Goal: Task Accomplishment & Management: Manage account settings

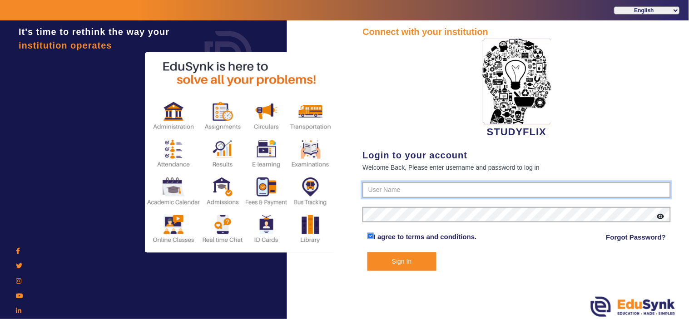
type input "6354922771"
click at [394, 259] on button "Sign In" at bounding box center [401, 261] width 69 height 19
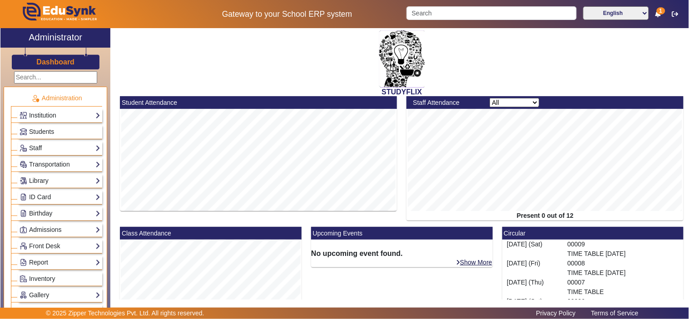
click at [688, 301] on div "STUDYFLIX Student Attendance Staff Attendance All Teacher Non-Teaching Present …" at bounding box center [399, 166] width 578 height 277
click at [493, 8] on input "Search" at bounding box center [491, 13] width 170 height 14
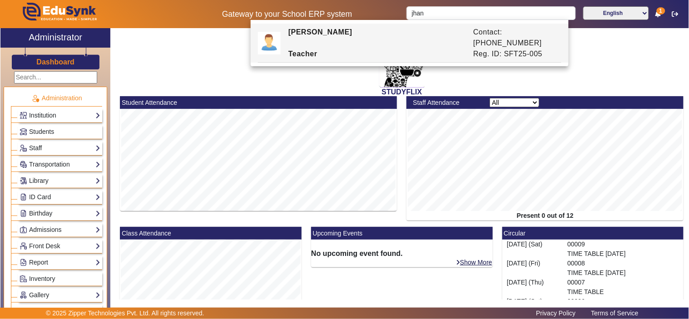
click at [422, 33] on div "JHANVI KUMARI" at bounding box center [376, 38] width 185 height 22
type input "JHANVI KUMARI"
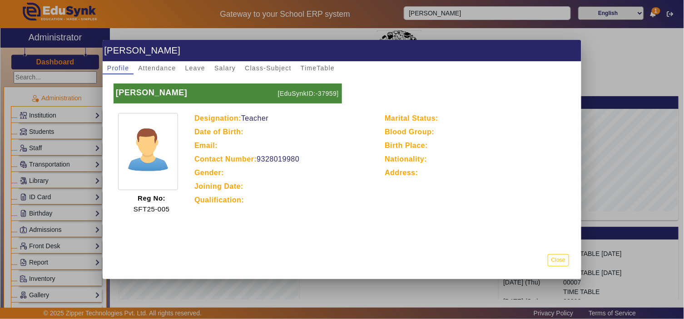
click at [284, 157] on p "Contact Number: 9328019980" at bounding box center [284, 159] width 181 height 11
copy p "9328019980"
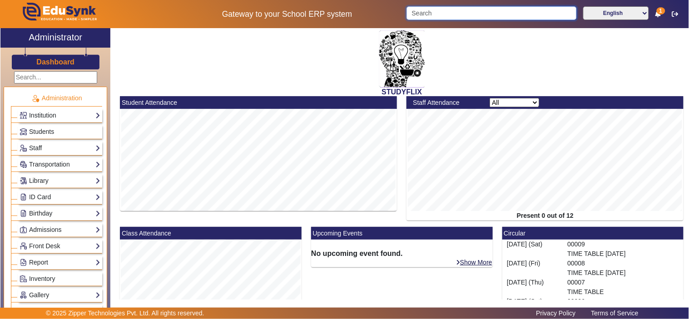
click at [498, 8] on input "Search" at bounding box center [491, 13] width 170 height 14
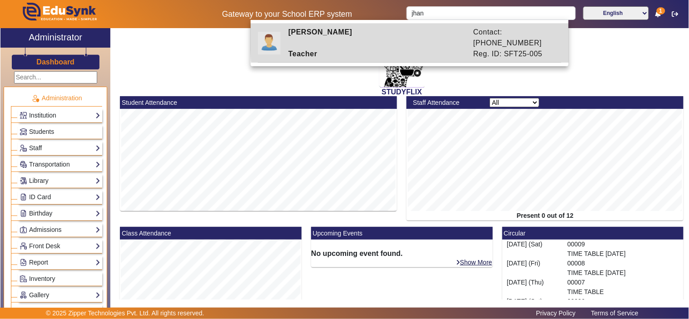
click at [496, 36] on div "Contact: 9328019938" at bounding box center [515, 38] width 93 height 22
type input "JHANVI KUMARI"
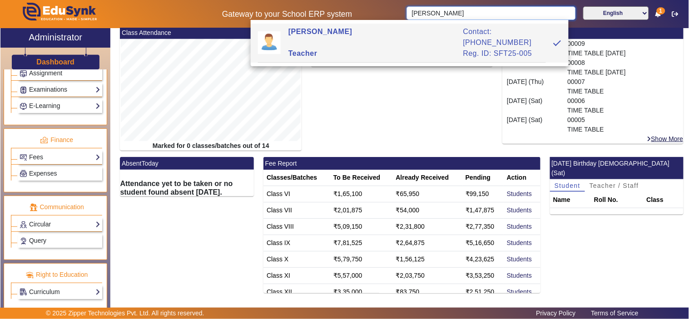
scroll to position [425, 0]
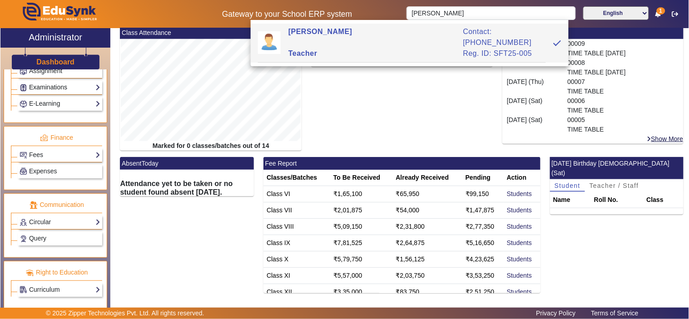
click at [61, 84] on link "Examinations" at bounding box center [60, 87] width 81 height 10
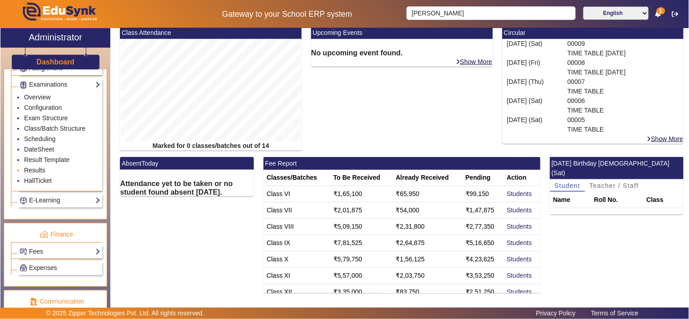
click at [42, 174] on link "Results" at bounding box center [34, 170] width 21 height 7
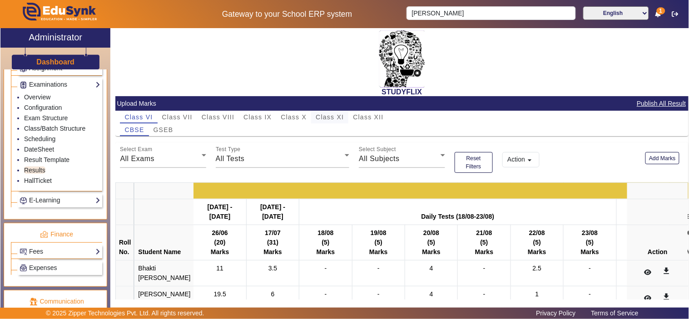
click at [322, 116] on span "Class XI" at bounding box center [330, 117] width 28 height 6
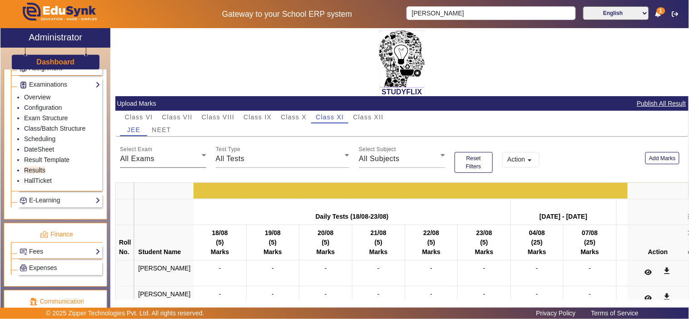
click at [177, 153] on div "All Exams" at bounding box center [160, 158] width 81 height 11
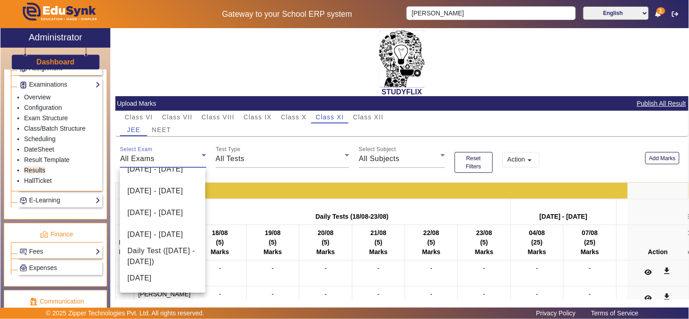
scroll to position [89, 0]
click at [143, 277] on span "26-08-2025" at bounding box center [139, 278] width 24 height 11
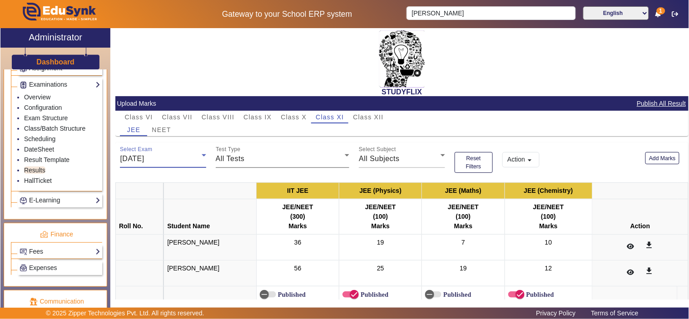
click at [268, 155] on div "All Tests" at bounding box center [280, 158] width 129 height 11
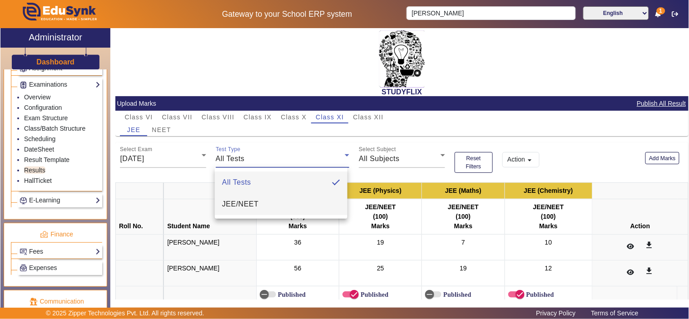
click at [262, 199] on mat-option "JEE/NEET" at bounding box center [281, 204] width 133 height 22
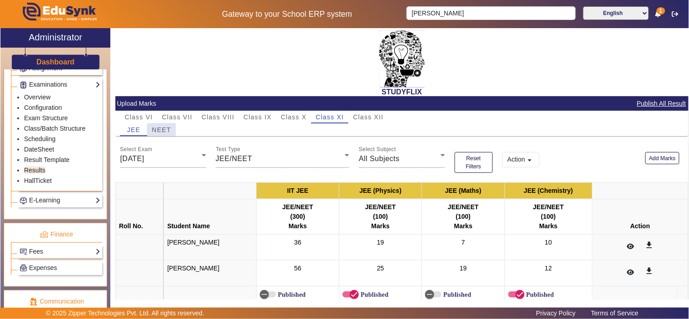
click at [163, 131] on span "NEET" at bounding box center [161, 130] width 19 height 6
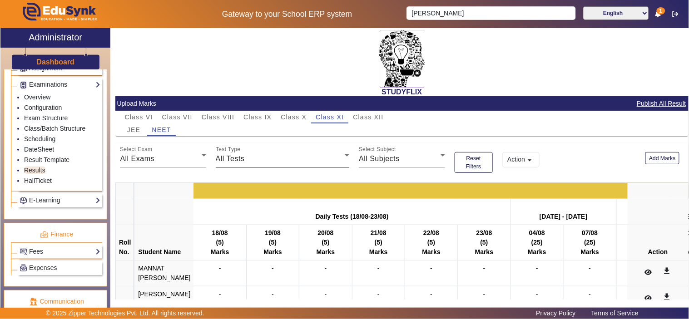
click at [255, 158] on div "All Tests" at bounding box center [280, 158] width 129 height 11
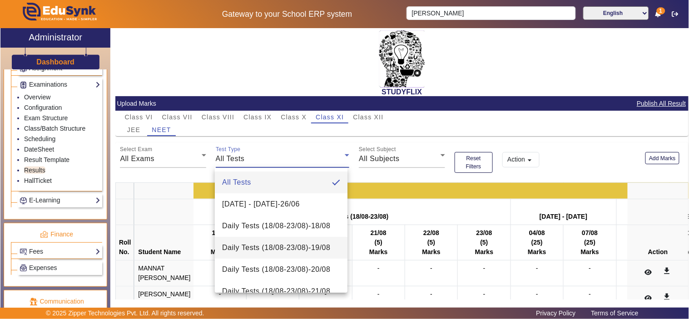
scroll to position [405, 0]
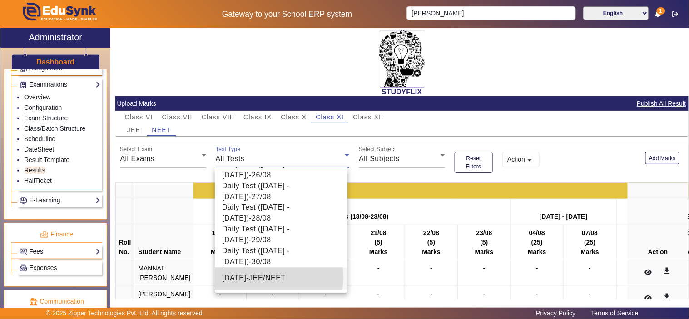
click at [266, 277] on span "26-08-2025 - JEE/NEET" at bounding box center [254, 278] width 64 height 11
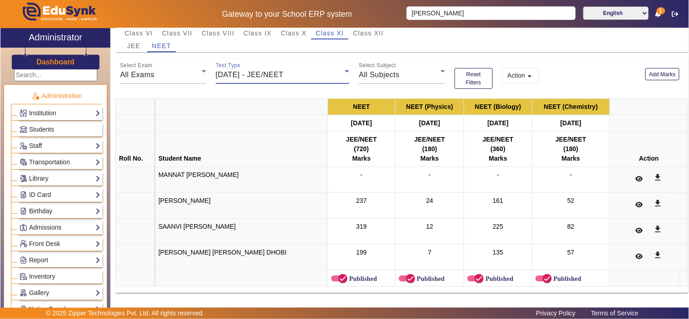
scroll to position [0, 0]
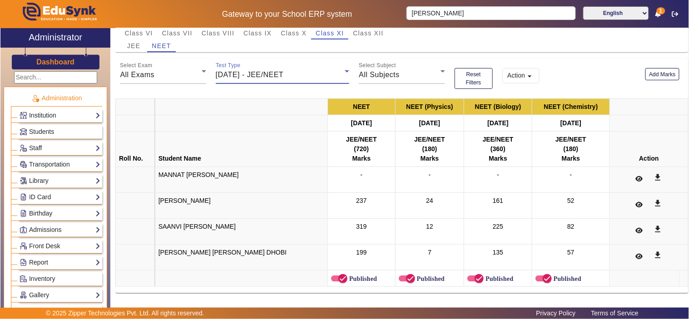
click at [61, 61] on h3 "Dashboard" at bounding box center [55, 62] width 38 height 9
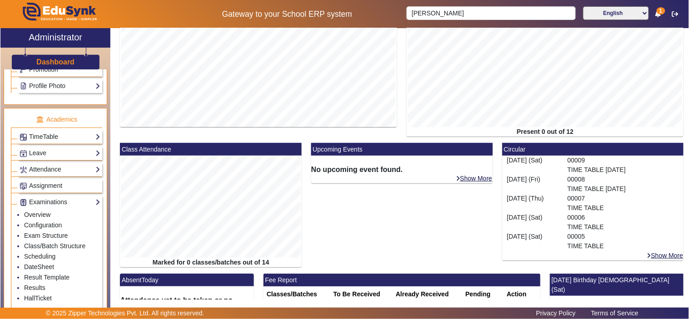
scroll to position [336, 0]
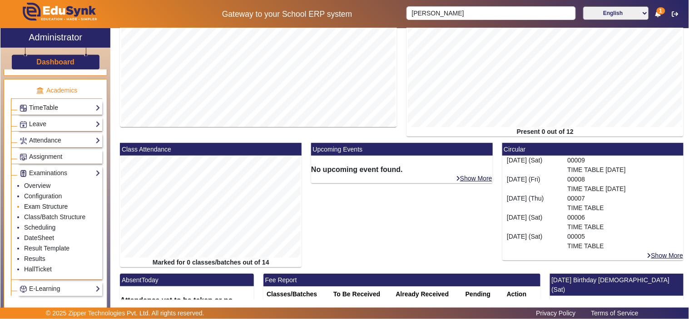
click at [47, 208] on link "Exam Structure" at bounding box center [46, 206] width 44 height 7
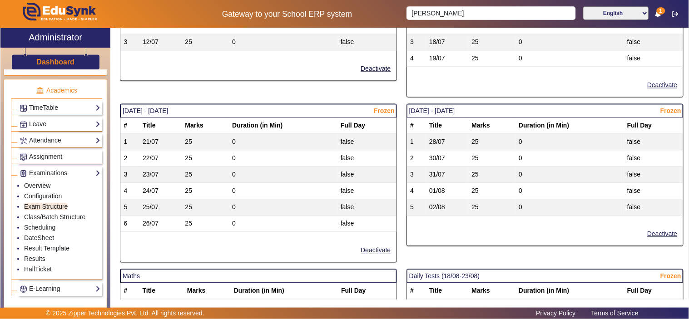
scroll to position [672, 0]
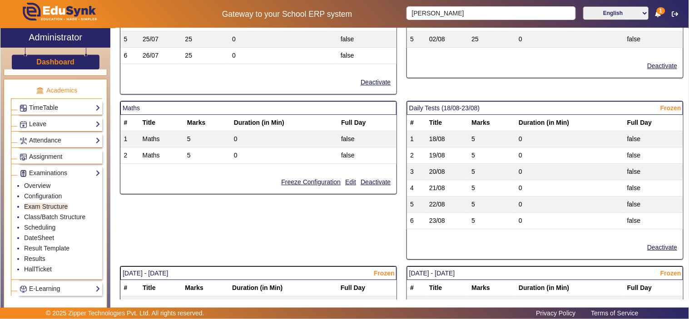
click at [506, 169] on tr "3 20/08 5 0 false" at bounding box center [545, 172] width 276 height 16
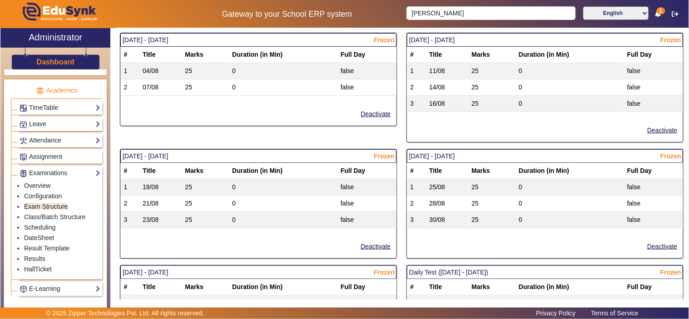
scroll to position [924, 0]
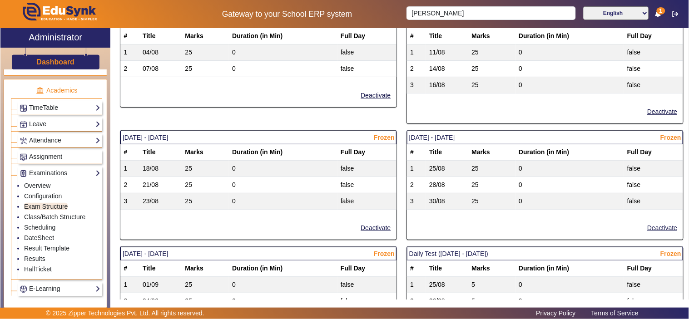
drag, startPoint x: 141, startPoint y: 187, endPoint x: 320, endPoint y: 189, distance: 179.3
click at [320, 189] on tr "2 21/08 25 0 false" at bounding box center [258, 185] width 276 height 16
click at [53, 221] on link "Class/Batch Structure" at bounding box center [54, 216] width 61 height 7
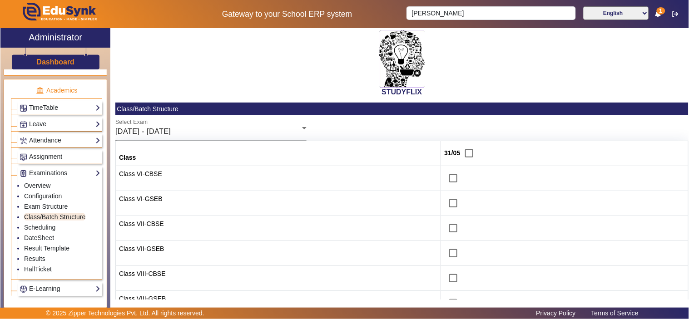
click at [266, 126] on div "26/05/2025 - 31/05/2025" at bounding box center [208, 131] width 187 height 11
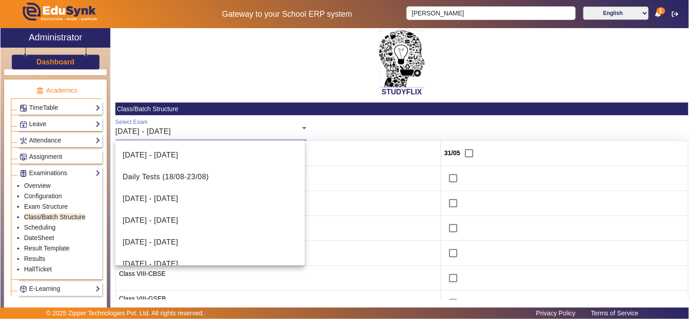
scroll to position [252, 0]
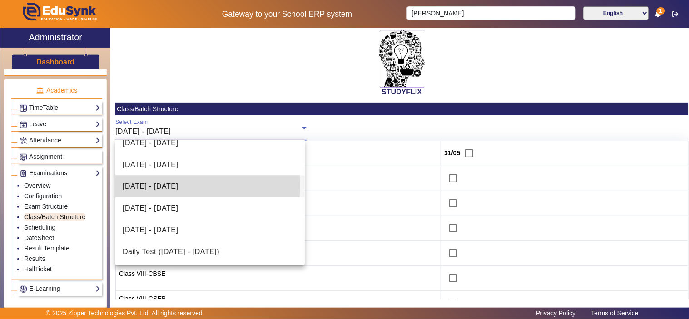
click at [171, 185] on span "18/08/2025 - 23/08/2025" at bounding box center [150, 186] width 55 height 11
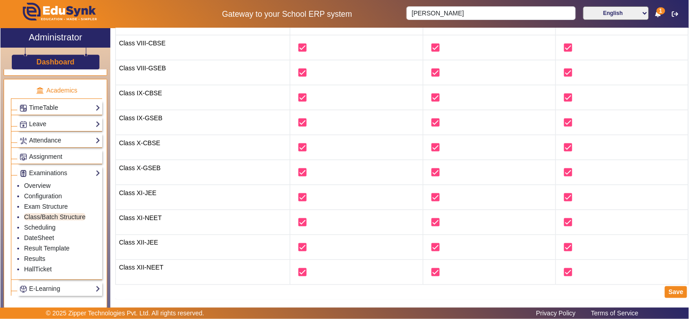
scroll to position [147, 0]
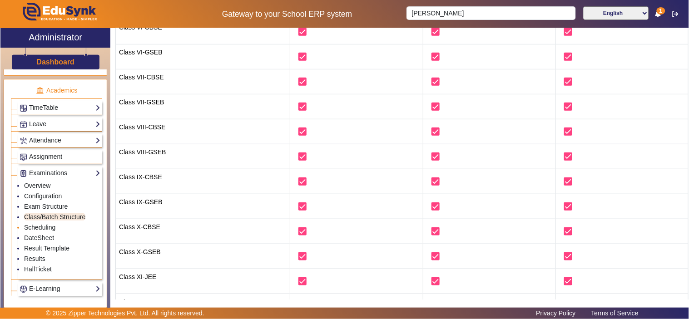
click at [47, 230] on link "Scheduling" at bounding box center [39, 227] width 31 height 7
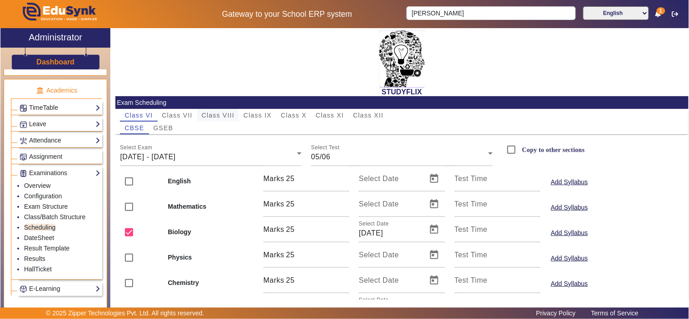
click at [224, 112] on span "Class VIII" at bounding box center [218, 115] width 33 height 6
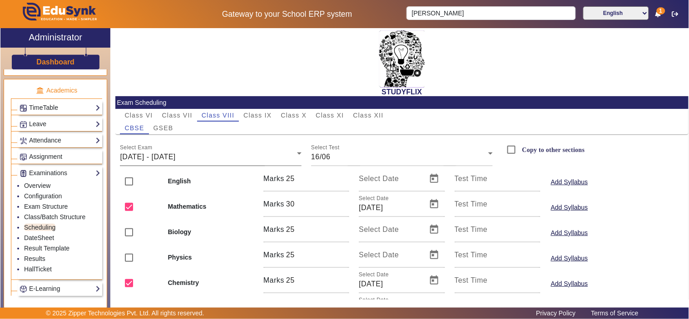
click at [222, 152] on div "16/06/2025 - 21/06/2025" at bounding box center [208, 157] width 177 height 11
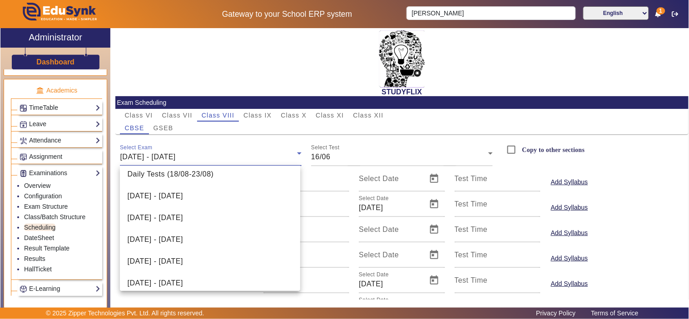
scroll to position [168, 0]
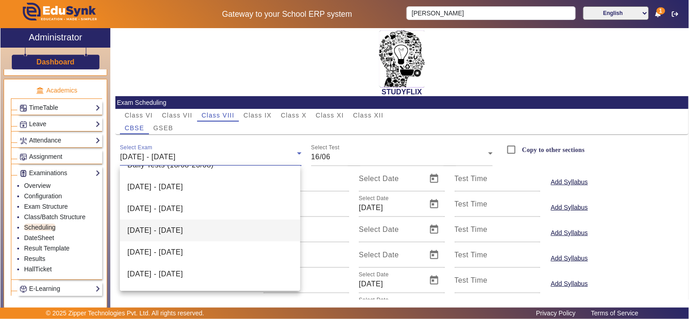
click at [183, 233] on span "18/08/2025 - 23/08/2025" at bounding box center [154, 230] width 55 height 11
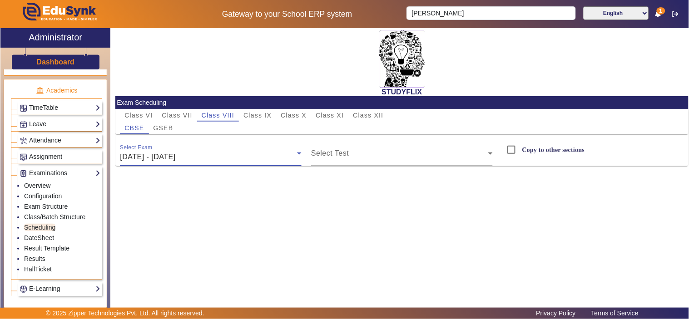
click at [382, 158] on span at bounding box center [399, 157] width 177 height 11
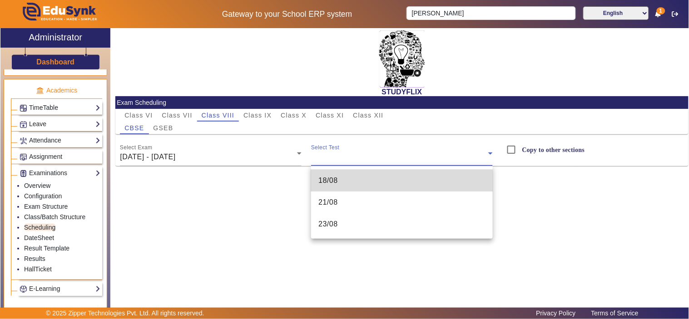
click at [364, 183] on mat-option "18/08" at bounding box center [402, 181] width 182 height 22
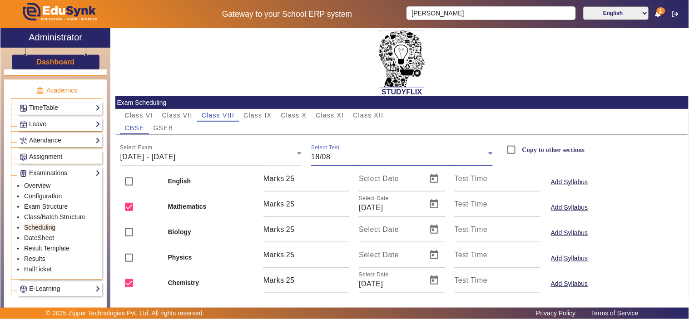
click at [351, 155] on div "18/08" at bounding box center [399, 157] width 177 height 11
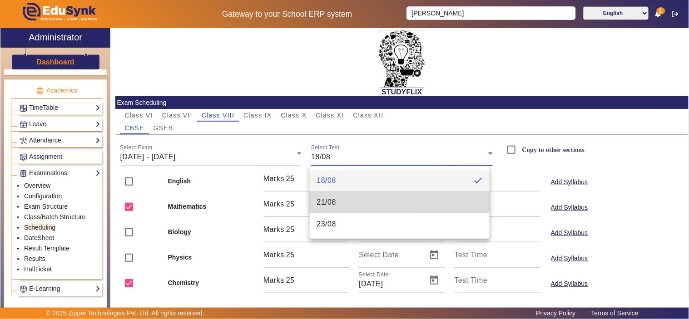
click at [340, 202] on mat-option "21/08" at bounding box center [400, 203] width 180 height 22
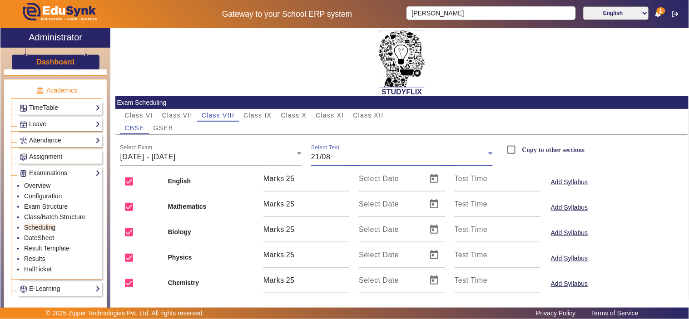
click at [234, 156] on div "18/08/2025 - 23/08/2025" at bounding box center [208, 157] width 177 height 11
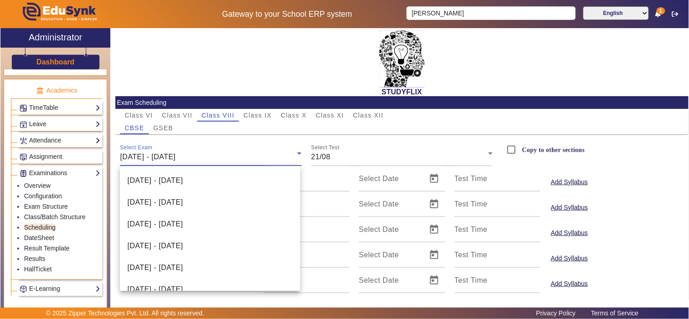
scroll to position [118, 0]
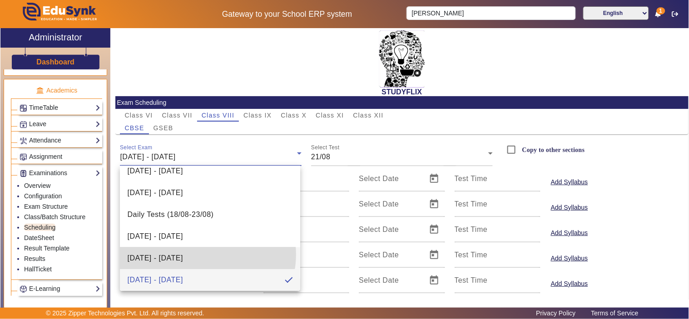
click at [183, 255] on span "11/08/2025 - 16/08/2025" at bounding box center [154, 258] width 55 height 11
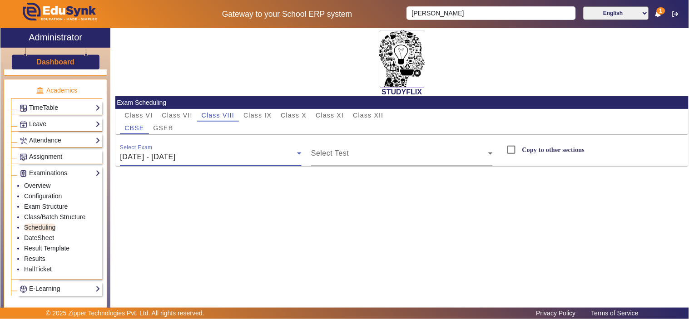
click at [333, 157] on span at bounding box center [399, 157] width 177 height 11
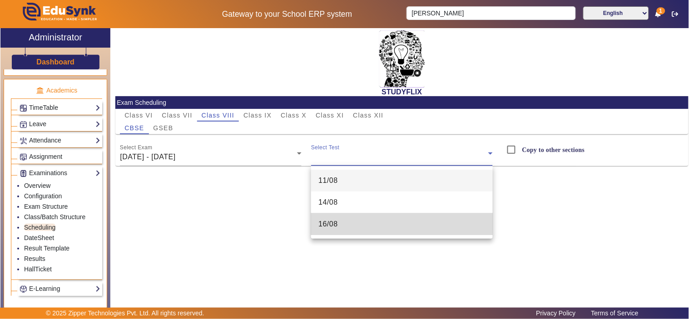
click at [327, 221] on span "16/08" at bounding box center [328, 224] width 20 height 11
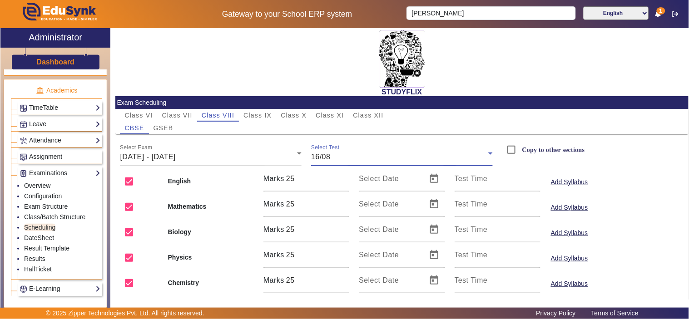
click at [348, 158] on div "16/08" at bounding box center [399, 157] width 177 height 11
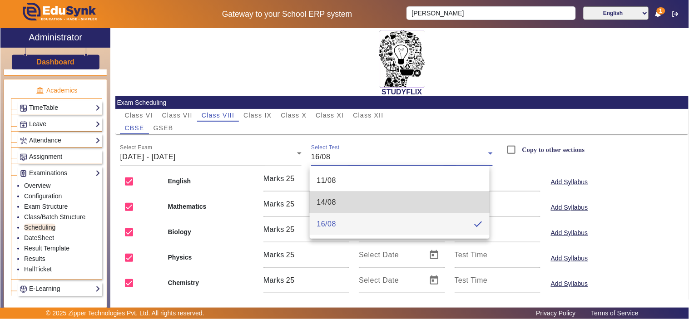
click at [334, 194] on mat-option "14/08" at bounding box center [400, 203] width 180 height 22
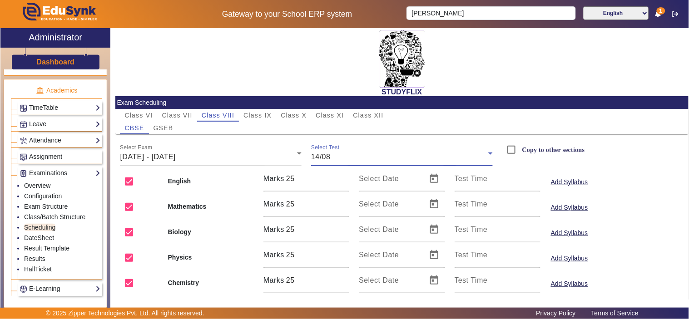
click at [344, 155] on div "14/08" at bounding box center [399, 157] width 177 height 11
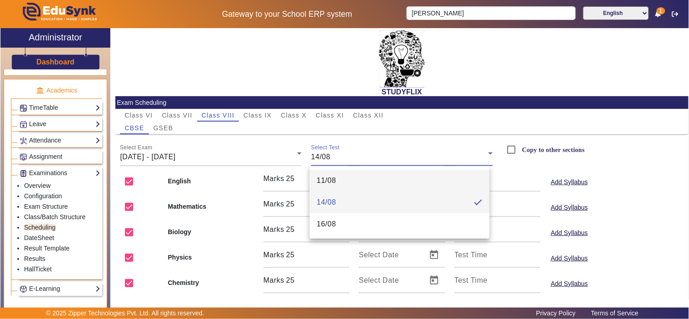
click at [338, 175] on mat-option "11/08" at bounding box center [400, 181] width 180 height 22
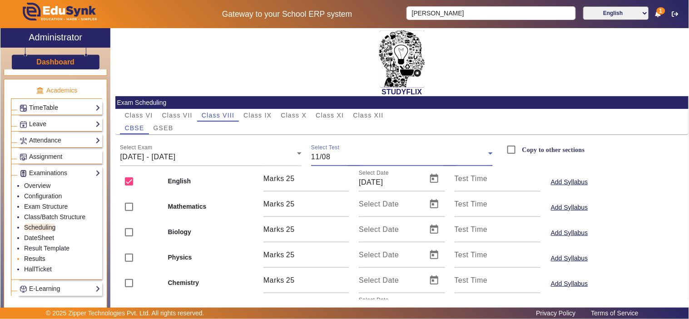
click at [35, 262] on link "Results" at bounding box center [34, 258] width 21 height 7
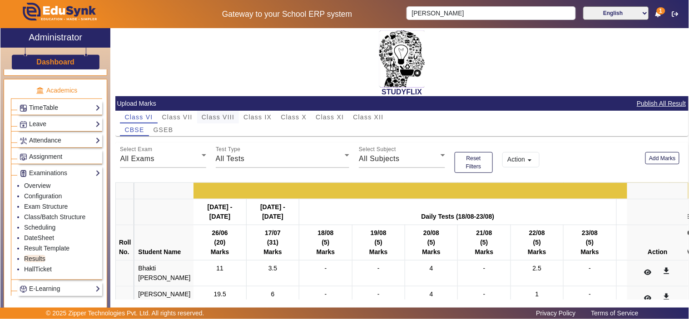
click at [228, 119] on span "Class VIII" at bounding box center [218, 117] width 33 height 6
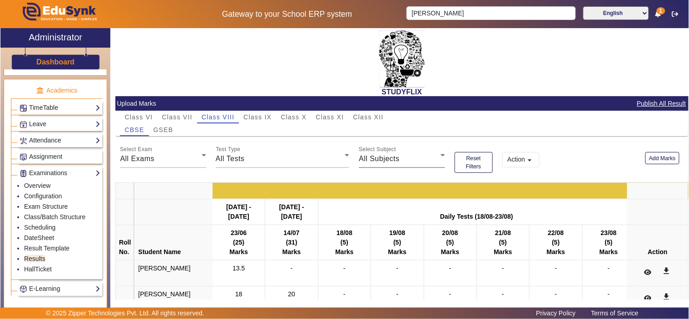
click at [392, 151] on mat-label "Select Subject" at bounding box center [377, 150] width 37 height 6
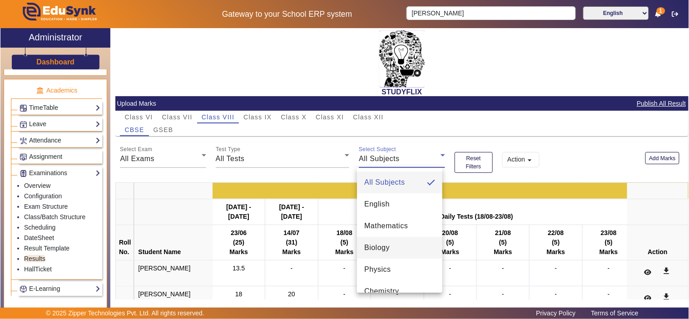
click at [378, 249] on span "Biology" at bounding box center [376, 247] width 25 height 11
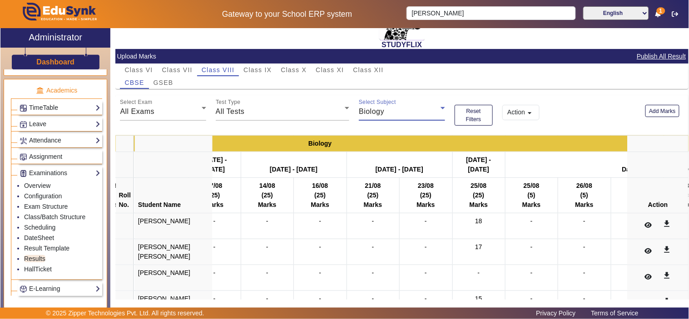
scroll to position [28, 0]
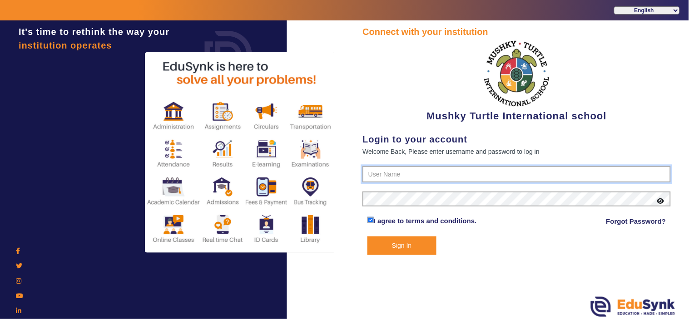
type input "9950605811"
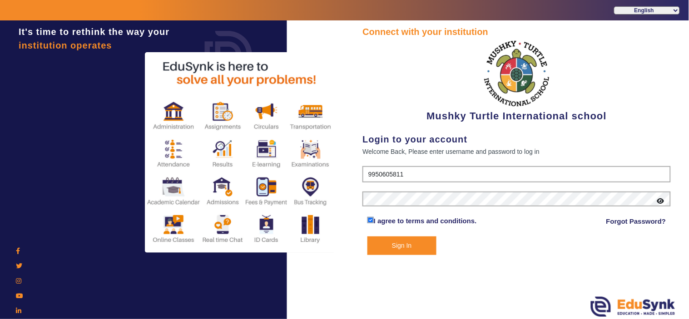
drag, startPoint x: 409, startPoint y: 250, endPoint x: 410, endPoint y: 257, distance: 6.8
click at [409, 250] on button "Sign In" at bounding box center [401, 246] width 69 height 19
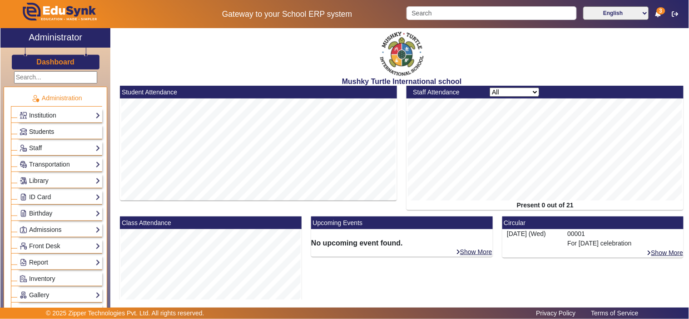
click at [30, 128] on span "Students" at bounding box center [41, 131] width 25 height 7
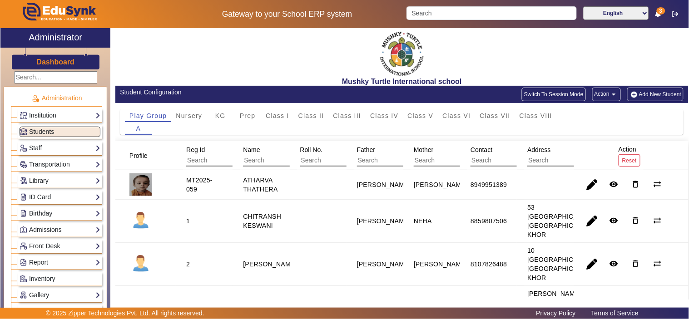
click at [609, 95] on mat-icon "arrow_drop_down" at bounding box center [613, 94] width 9 height 9
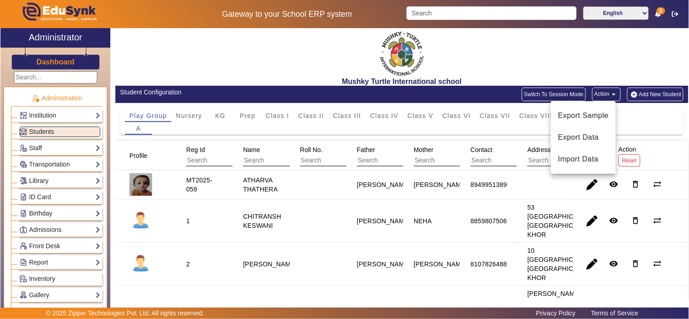
click at [570, 91] on div at bounding box center [344, 159] width 689 height 319
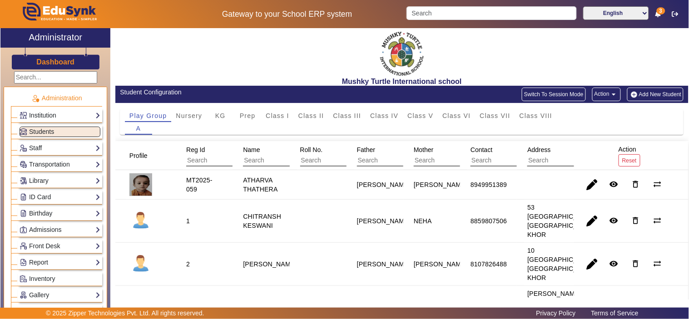
click at [566, 93] on button "Switch To Session Mode" at bounding box center [554, 95] width 64 height 14
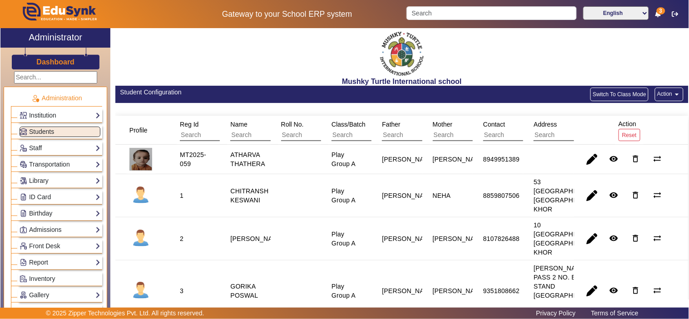
click at [614, 96] on button "Switch To Class Mode" at bounding box center [619, 95] width 58 height 14
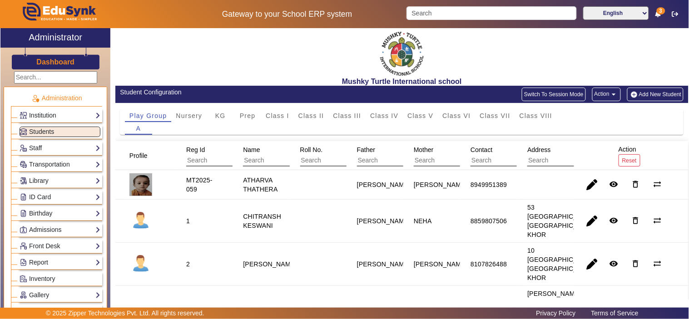
click at [558, 92] on button "Switch To Session Mode" at bounding box center [554, 95] width 64 height 14
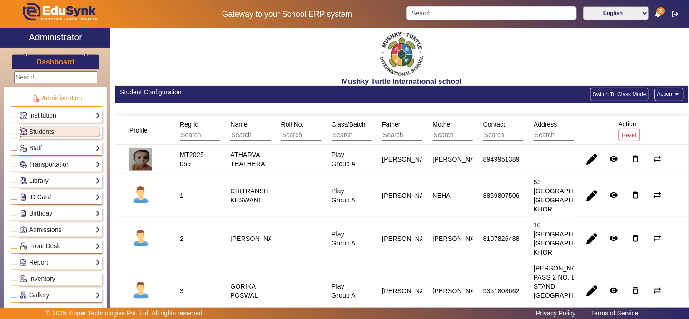
click at [663, 93] on button "Action arrow_drop_down" at bounding box center [669, 95] width 29 height 14
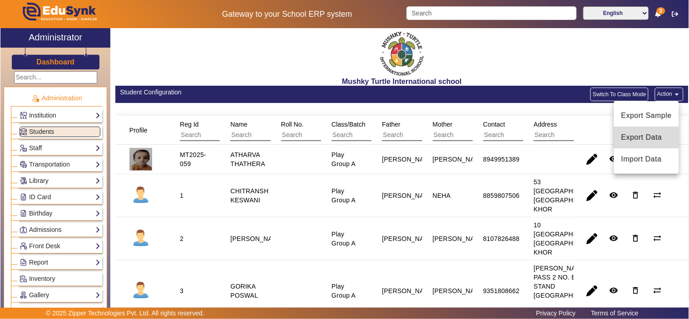
click at [652, 135] on span "Export Data" at bounding box center [646, 137] width 50 height 11
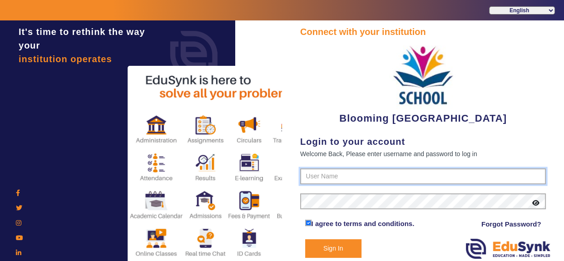
type input "4141419999"
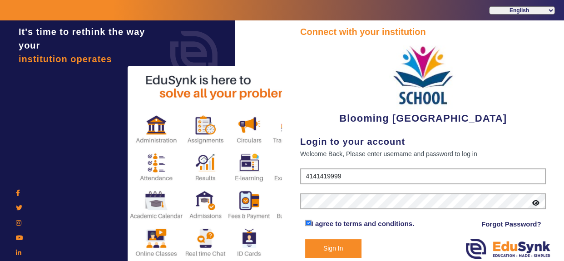
click at [334, 247] on button "Sign In" at bounding box center [333, 248] width 56 height 19
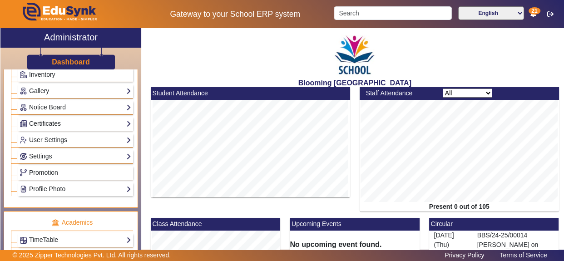
scroll to position [137, 0]
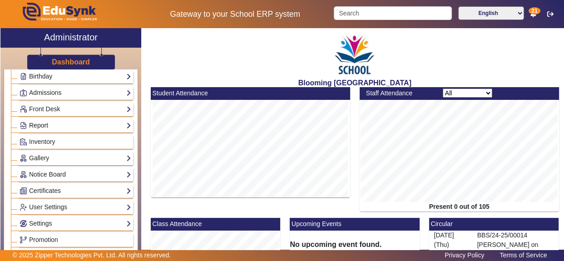
click at [48, 126] on link "Report" at bounding box center [76, 125] width 112 height 10
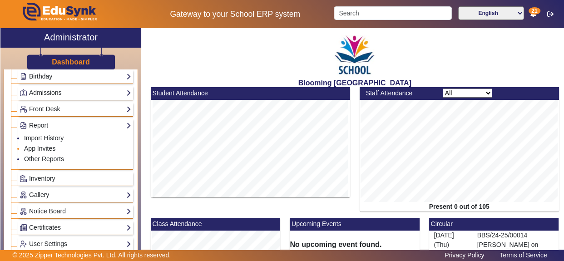
click at [45, 150] on link "App Invites" at bounding box center [39, 148] width 31 height 7
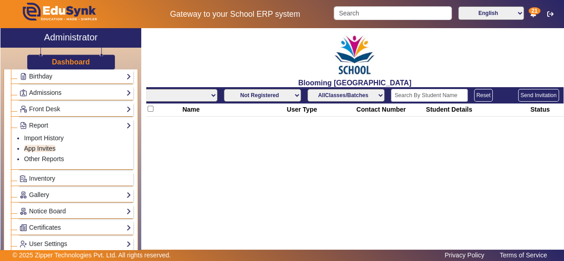
select select "All"
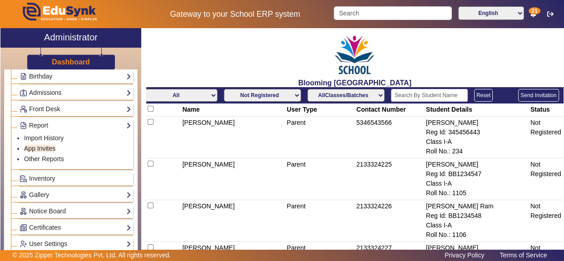
click at [258, 94] on select "Not Registered Registered" at bounding box center [262, 95] width 77 height 13
select select "registered"
click at [224, 89] on select "Not Registered Registered" at bounding box center [262, 95] width 77 height 13
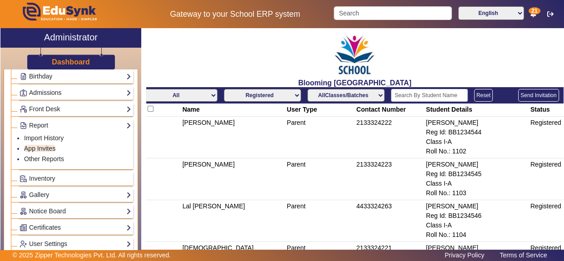
drag, startPoint x: 351, startPoint y: 97, endPoint x: 355, endPoint y: 101, distance: 4.8
click at [351, 97] on select "AllClasses/Batches Class I-A Class II-A Class III-A Class XII-B Class V-A Class…" at bounding box center [345, 95] width 77 height 13
select select "Class I-A"
click at [307, 89] on select "AllClasses/Batches Class I-A Class II-A Class III-A Class XII-B Class V-A Class…" at bounding box center [345, 95] width 77 height 13
click at [368, 89] on select "AllClasses/Batches Class I-A Class II-A Class III-A Class XII-B Class V-A Class…" at bounding box center [345, 95] width 77 height 13
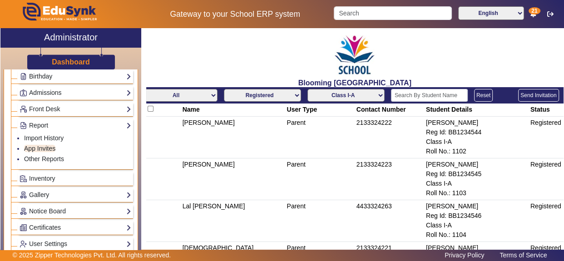
select select
click at [307, 89] on select "AllClasses/Batches Class I-A Class II-A Class III-A Class XII-B Class V-A Class…" at bounding box center [345, 95] width 77 height 13
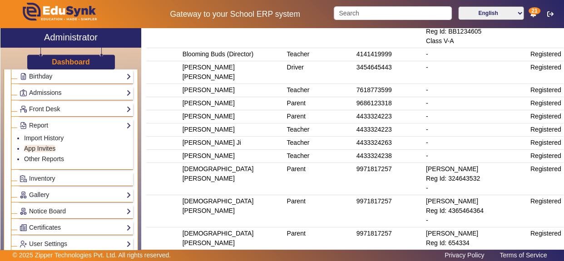
scroll to position [413, 0]
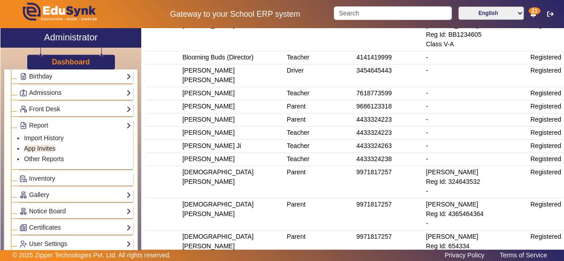
click at [374, 166] on td "9971817257" at bounding box center [389, 182] width 69 height 32
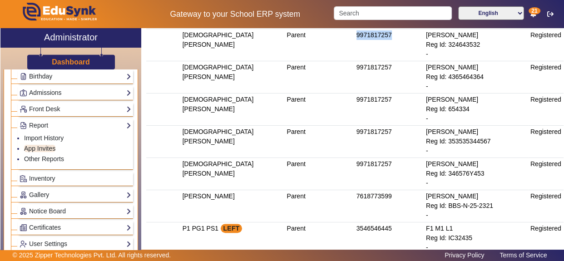
scroll to position [481, 0]
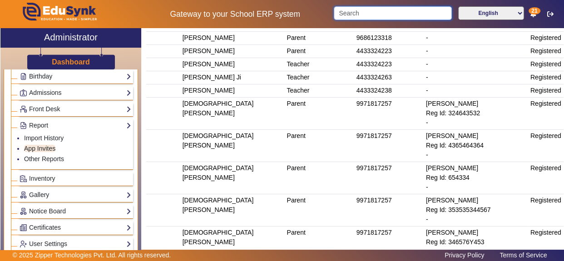
click at [365, 13] on input "Search" at bounding box center [393, 13] width 118 height 14
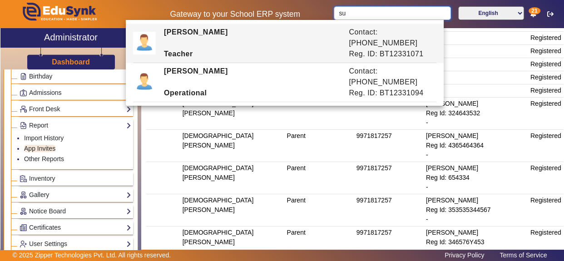
type input "s"
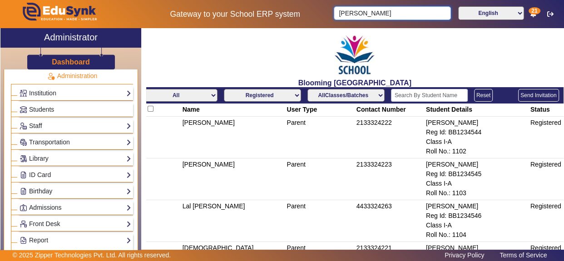
scroll to position [0, 0]
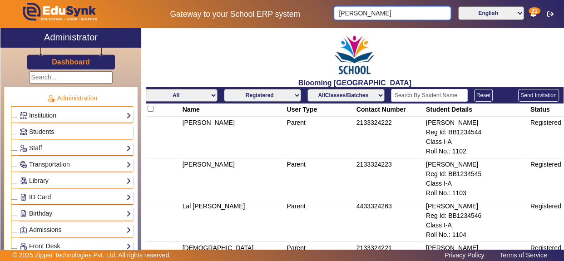
type input "[PERSON_NAME]"
click at [61, 116] on link "Institution" at bounding box center [76, 115] width 112 height 10
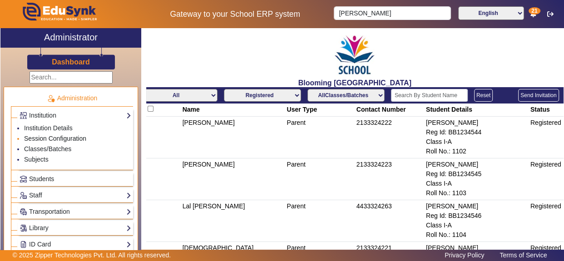
click at [60, 138] on link "Session Configuration" at bounding box center [55, 138] width 62 height 7
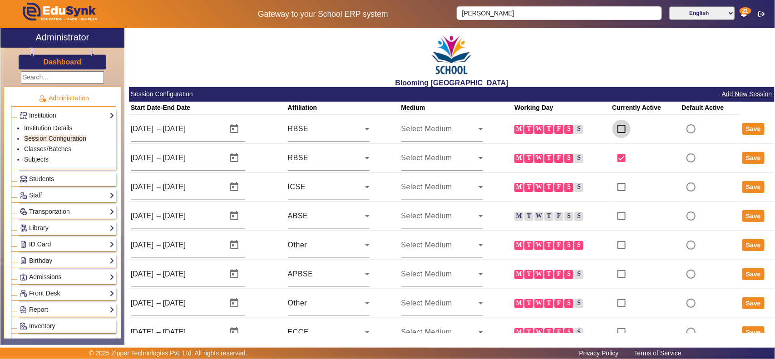
click at [563, 133] on input "checkbox" at bounding box center [621, 129] width 18 height 18
checkbox input "true"
click at [563, 184] on input "checkbox" at bounding box center [621, 187] width 18 height 18
checkbox input "true"
click at [563, 216] on input "checkbox" at bounding box center [621, 216] width 18 height 18
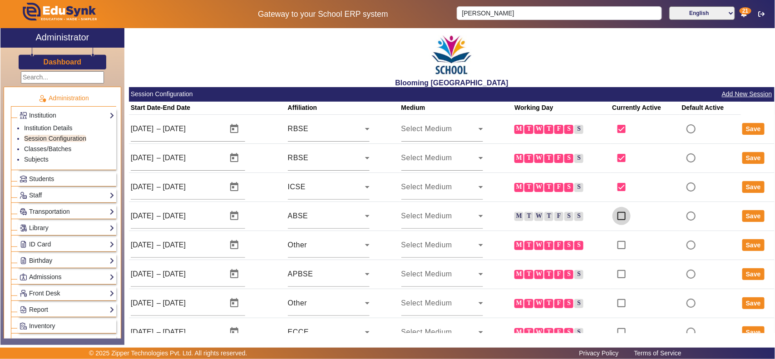
checkbox input "true"
click at [563, 242] on input "checkbox" at bounding box center [621, 245] width 18 height 18
checkbox input "true"
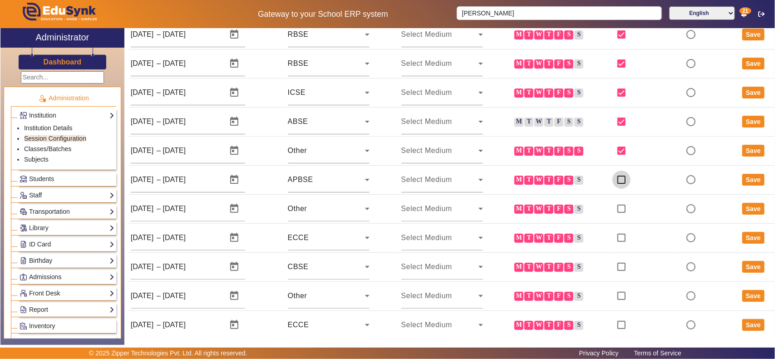
click at [563, 185] on input "checkbox" at bounding box center [621, 180] width 18 height 18
checkbox input "true"
click at [563, 205] on input "checkbox" at bounding box center [621, 209] width 18 height 18
checkbox input "true"
click at [563, 232] on input "checkbox" at bounding box center [621, 238] width 18 height 18
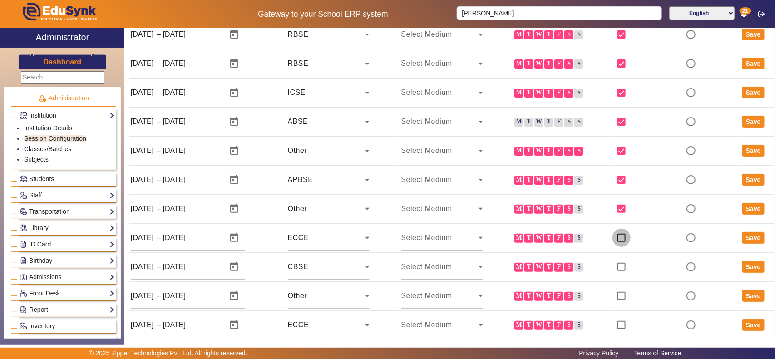
checkbox input "true"
click at [563, 261] on input "checkbox" at bounding box center [621, 267] width 18 height 18
checkbox input "true"
click at [563, 261] on input "checkbox" at bounding box center [621, 296] width 18 height 18
checkbox input "true"
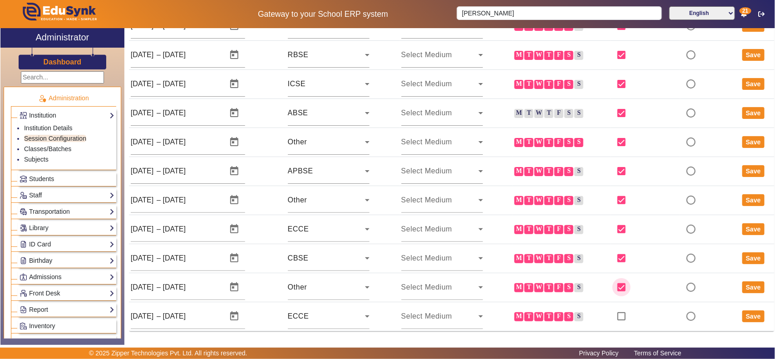
scroll to position [108, 0]
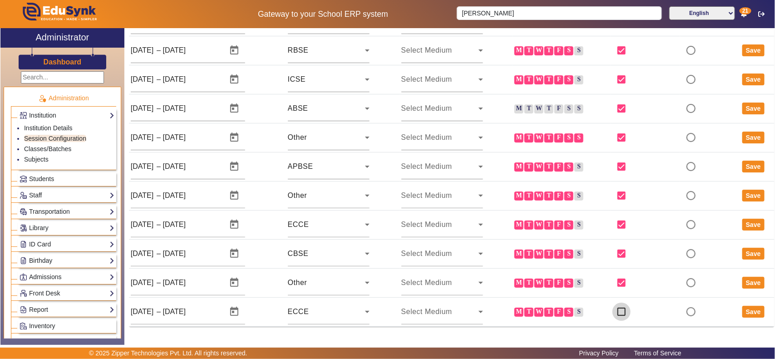
click at [563, 261] on input "checkbox" at bounding box center [621, 312] width 18 height 18
checkbox input "true"
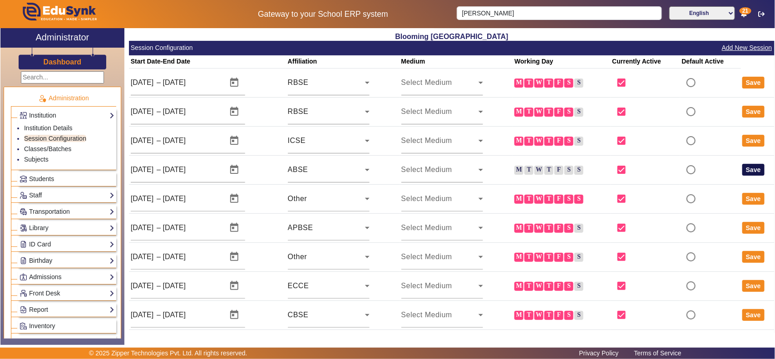
scroll to position [0, 0]
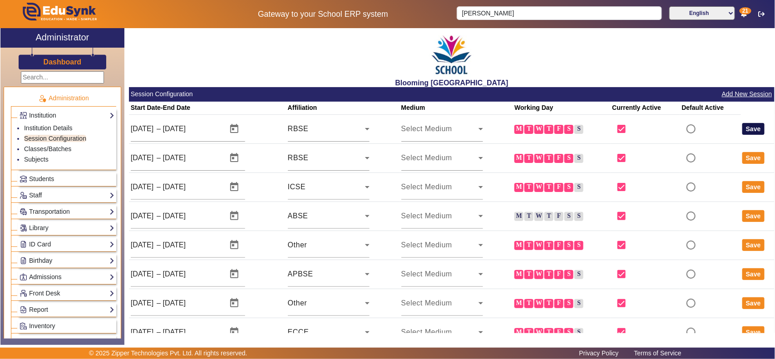
click at [563, 128] on button "Save" at bounding box center [753, 129] width 22 height 12
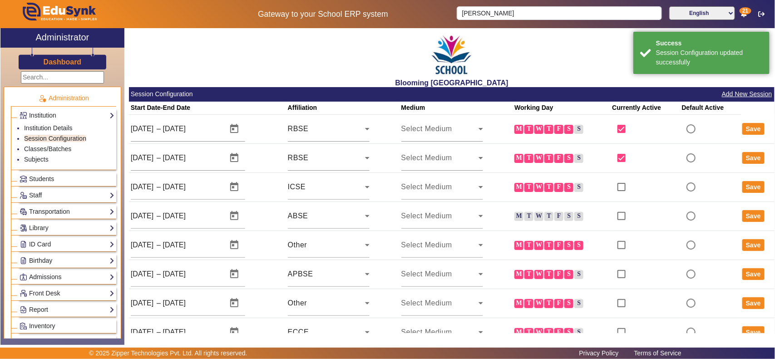
click at [563, 159] on button "Save" at bounding box center [753, 158] width 22 height 12
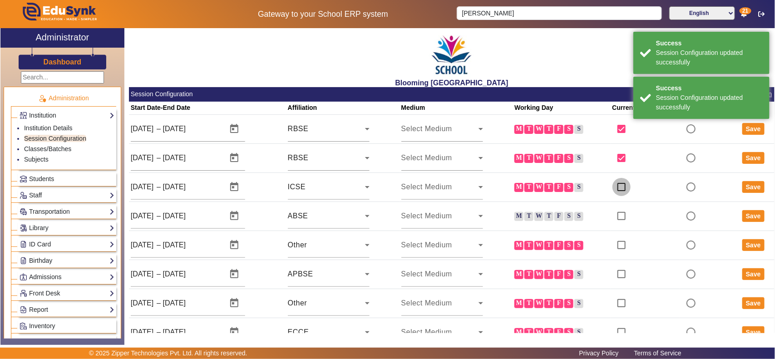
click at [563, 188] on input "checkbox" at bounding box center [621, 187] width 18 height 18
checkbox input "true"
click at [563, 183] on button "Save" at bounding box center [753, 187] width 22 height 12
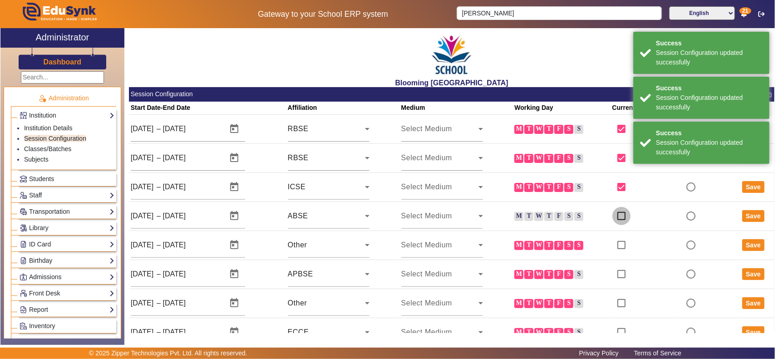
click at [563, 214] on input "checkbox" at bounding box center [621, 216] width 18 height 18
checkbox input "true"
click at [563, 213] on button "Save" at bounding box center [753, 216] width 22 height 12
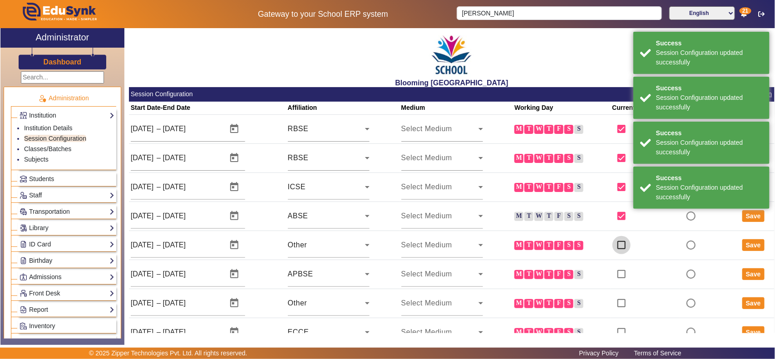
click at [563, 248] on input "checkbox" at bounding box center [621, 245] width 18 height 18
checkbox input "true"
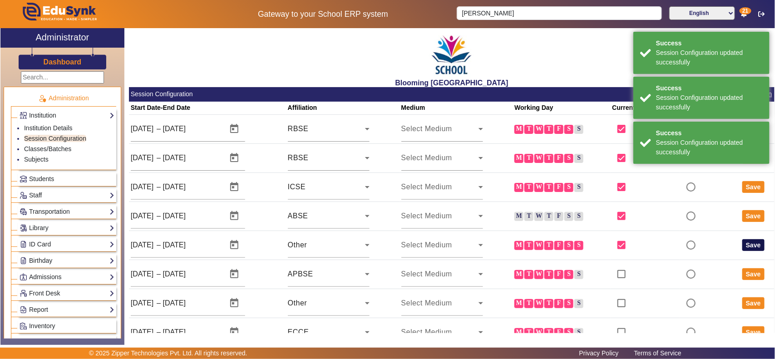
click at [563, 248] on button "Save" at bounding box center [753, 245] width 22 height 12
click at [563, 261] on input "checkbox" at bounding box center [621, 274] width 18 height 18
checkbox input "true"
click at [563, 261] on button "Save" at bounding box center [753, 274] width 22 height 12
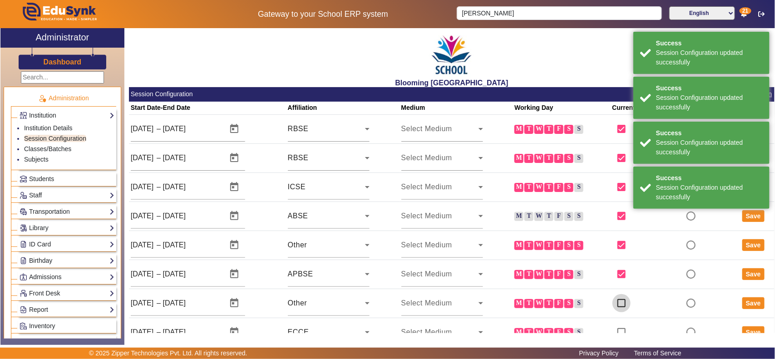
drag, startPoint x: 614, startPoint y: 305, endPoint x: 623, endPoint y: 304, distance: 9.1
click at [563, 261] on input "checkbox" at bounding box center [621, 303] width 18 height 18
checkbox input "true"
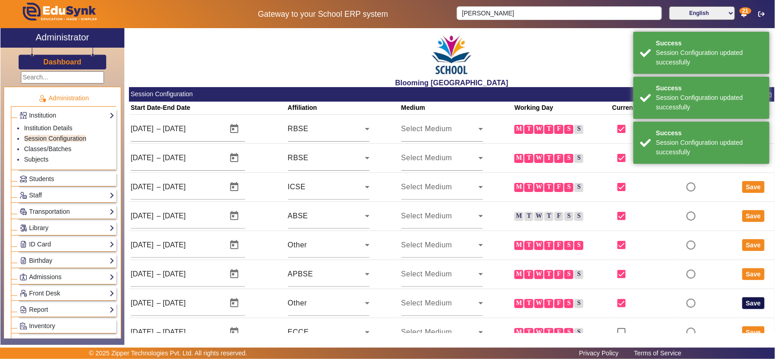
drag, startPoint x: 747, startPoint y: 307, endPoint x: 740, endPoint y: 310, distance: 6.9
click at [563, 261] on button "Save" at bounding box center [753, 303] width 22 height 12
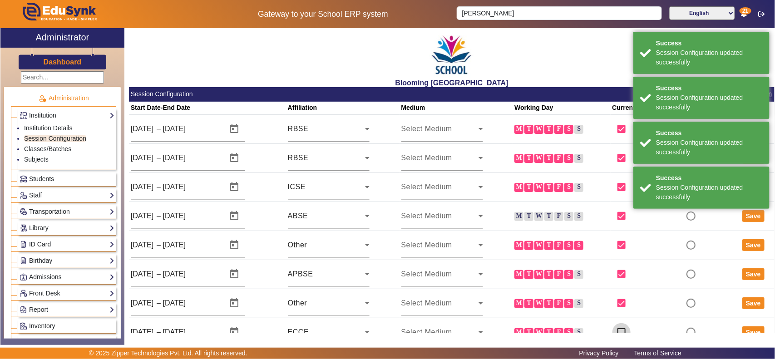
click at [563, 261] on input "checkbox" at bounding box center [621, 332] width 18 height 18
checkbox input "true"
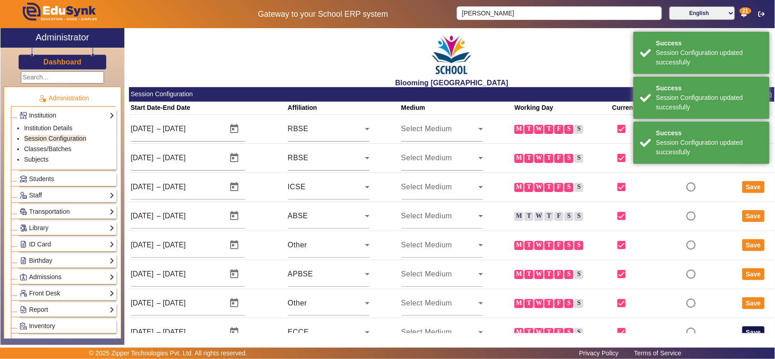
click at [563, 261] on button "Save" at bounding box center [753, 332] width 22 height 12
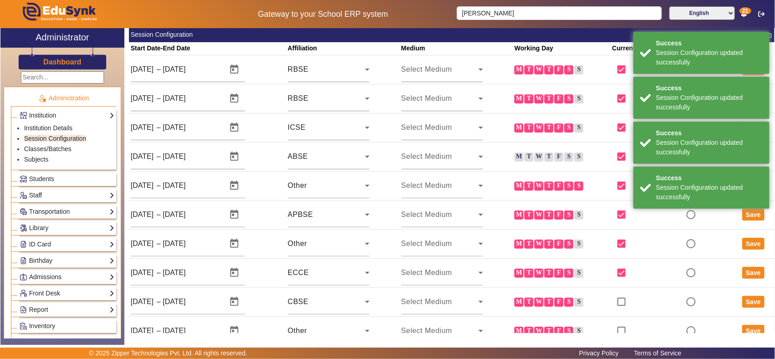
scroll to position [108, 0]
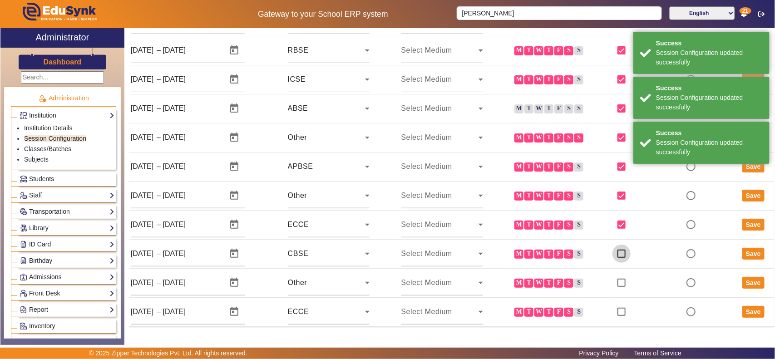
drag, startPoint x: 619, startPoint y: 252, endPoint x: 736, endPoint y: 249, distance: 117.2
click at [563, 252] on input "checkbox" at bounding box center [621, 254] width 18 height 18
checkbox input "true"
click at [563, 253] on button "Save" at bounding box center [753, 254] width 22 height 12
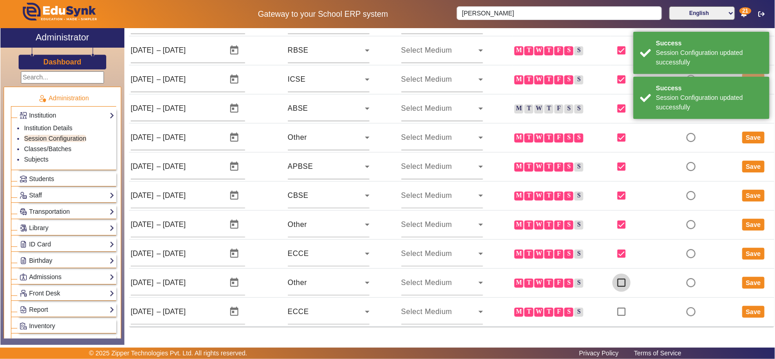
click at [563, 261] on input "checkbox" at bounding box center [621, 283] width 18 height 18
checkbox input "true"
click at [563, 261] on button "Save" at bounding box center [753, 283] width 22 height 12
click at [563, 261] on input "checkbox" at bounding box center [621, 283] width 18 height 18
checkbox input "true"
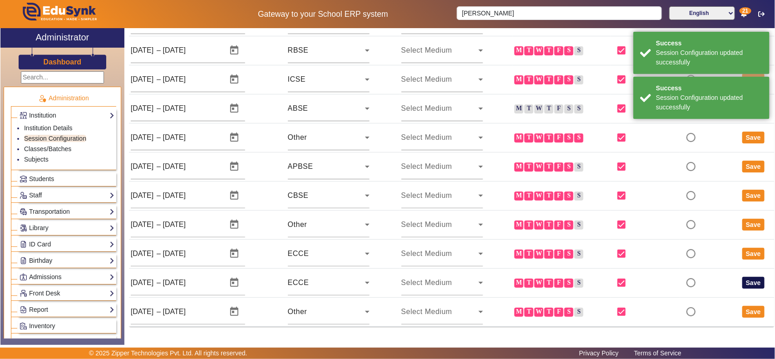
click at [563, 261] on button "Save" at bounding box center [753, 283] width 22 height 12
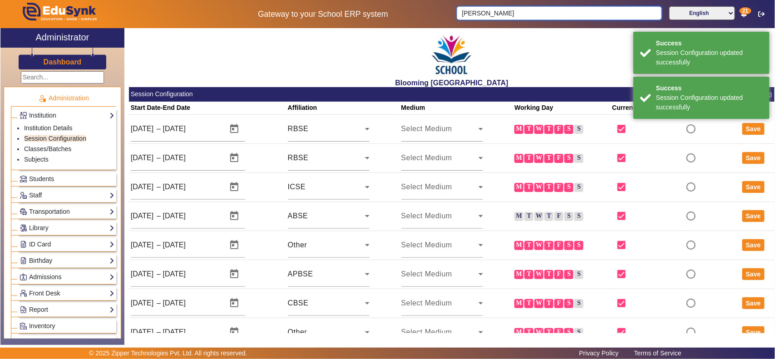
click at [500, 15] on input "abhas" at bounding box center [559, 13] width 205 height 14
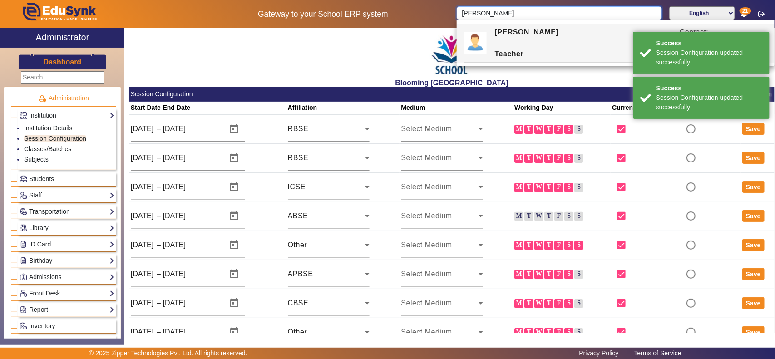
click at [500, 15] on input "abhas" at bounding box center [559, 13] width 205 height 14
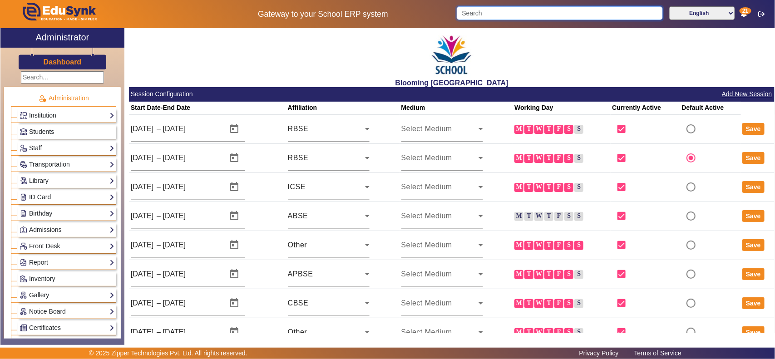
click at [473, 10] on input "Search" at bounding box center [560, 13] width 206 height 14
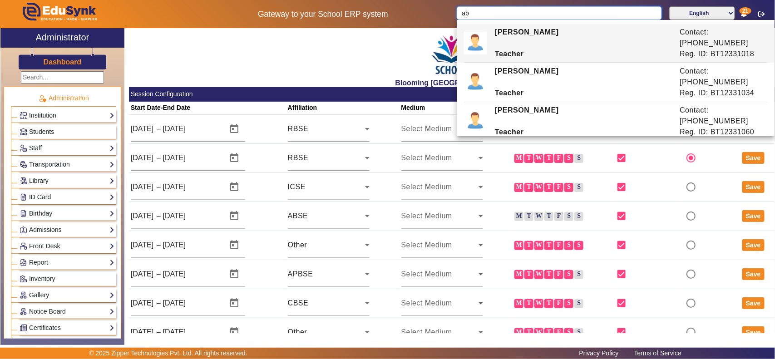
type input "a"
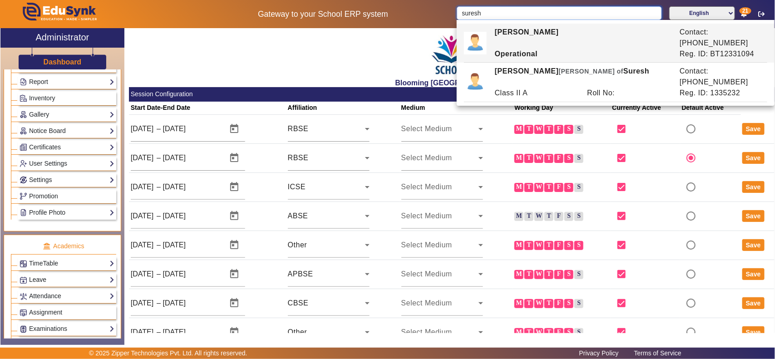
scroll to position [94, 0]
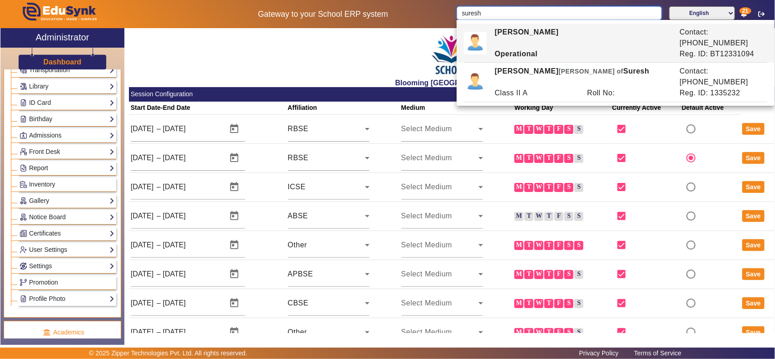
type input "suresh"
click at [78, 168] on link "Report" at bounding box center [67, 168] width 95 height 10
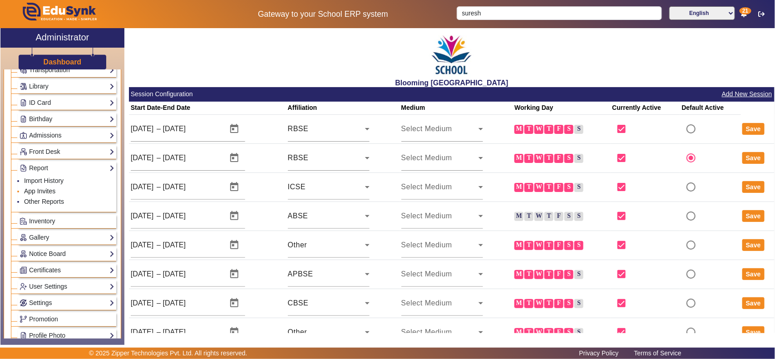
click at [51, 193] on link "App Invites" at bounding box center [39, 191] width 31 height 7
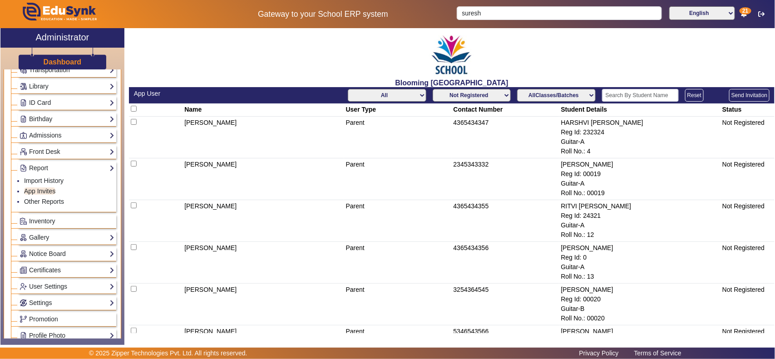
click at [489, 97] on select "Not Registered Registered" at bounding box center [472, 95] width 78 height 13
select select "registered"
click at [433, 89] on select "Not Registered Registered" at bounding box center [472, 95] width 78 height 13
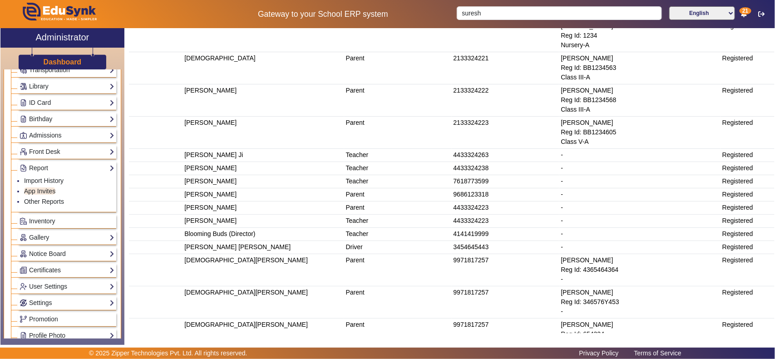
scroll to position [473, 0]
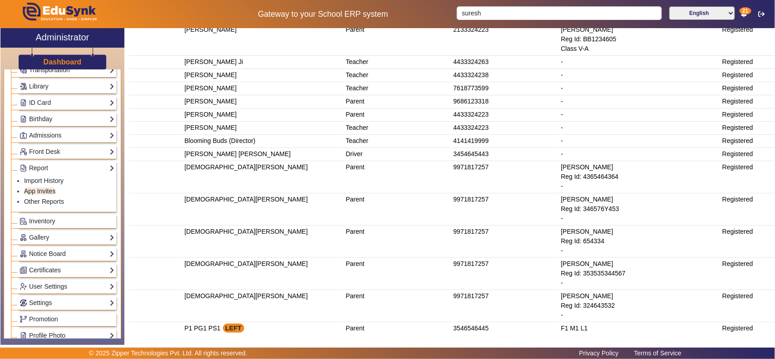
click at [456, 171] on td "9971817257" at bounding box center [506, 177] width 108 height 32
copy td "9971817257"
click at [555, 14] on input "suresh" at bounding box center [559, 13] width 205 height 14
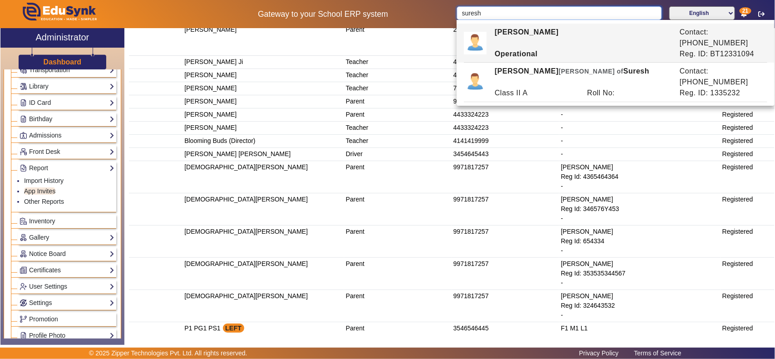
click at [555, 14] on input "suresh" at bounding box center [559, 13] width 205 height 14
paste input "9971817257"
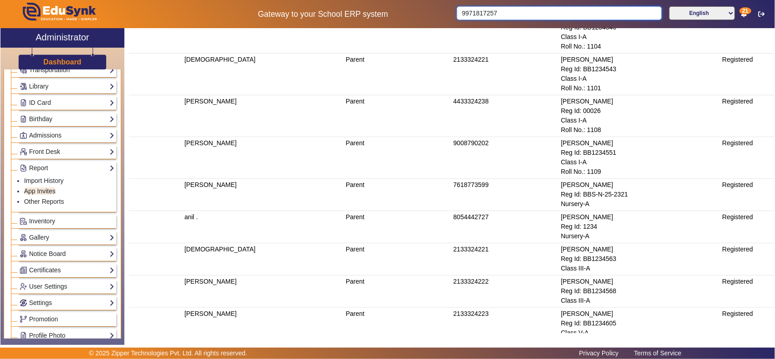
scroll to position [189, 0]
type input "9971817257"
click at [467, 248] on td "2133324221" at bounding box center [506, 259] width 108 height 32
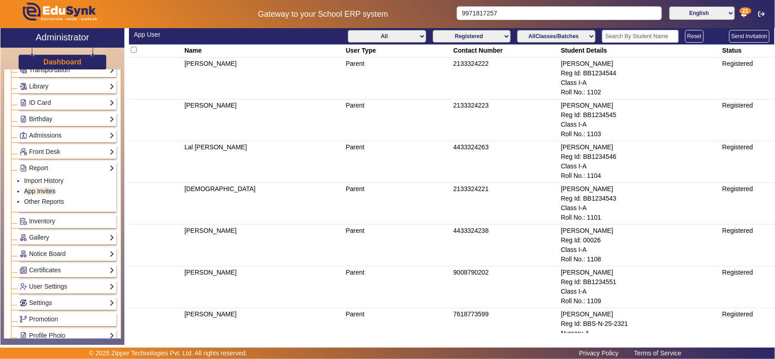
scroll to position [0, 0]
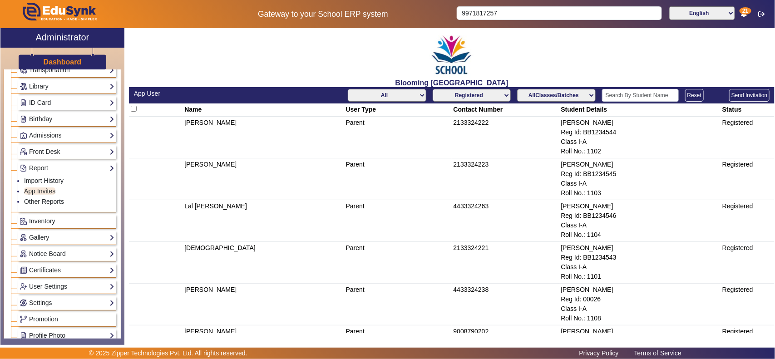
click at [480, 120] on td "2133324222" at bounding box center [506, 138] width 108 height 42
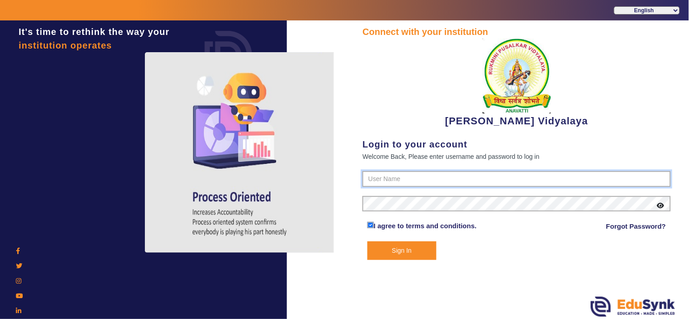
type input "1236547891"
click at [403, 250] on button "Sign In" at bounding box center [401, 251] width 69 height 19
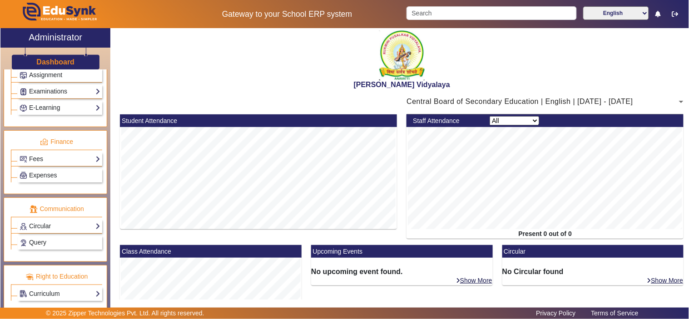
scroll to position [420, 0]
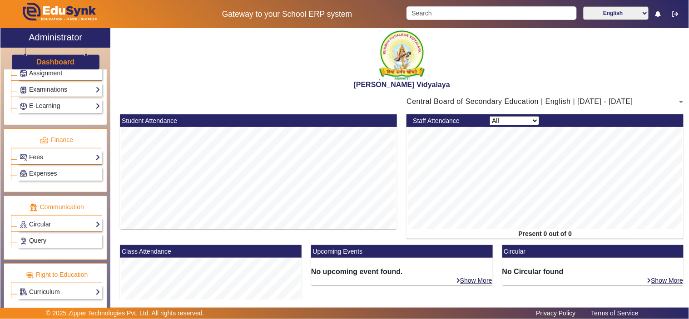
click at [41, 152] on div "Fees Institution Fee Setup Class Fee Setup Student Fee Setup Fee Audit Payment …" at bounding box center [56, 156] width 91 height 16
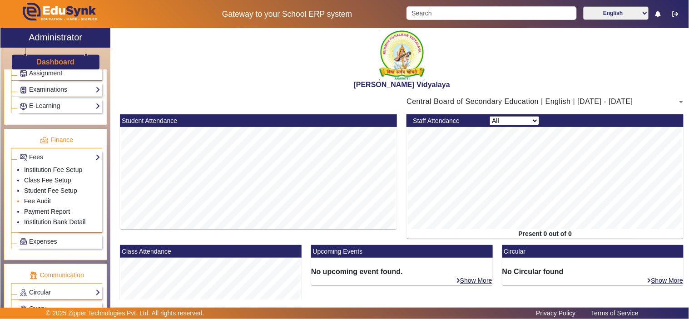
click at [39, 205] on link "Fee Audit" at bounding box center [37, 200] width 27 height 7
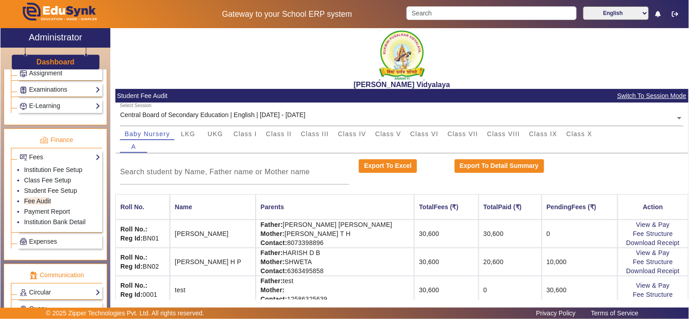
click at [253, 117] on input "text" at bounding box center [401, 118] width 563 height 10
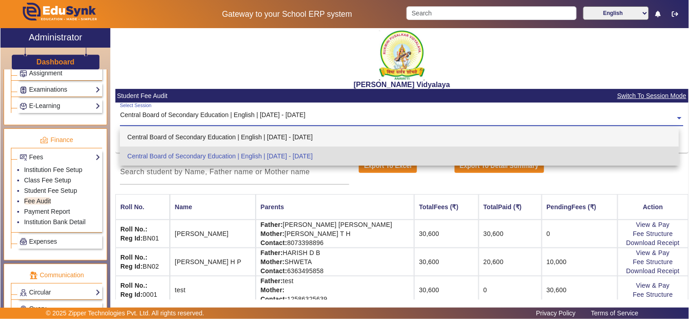
click at [241, 137] on div "Central Board of Secondary Education | English | [DATE] - [DATE]" at bounding box center [399, 137] width 559 height 19
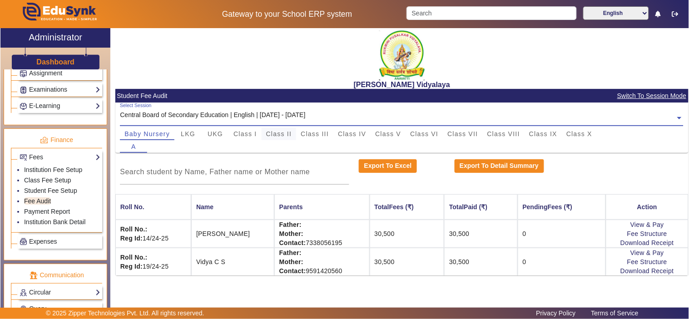
click at [280, 133] on span "Class II" at bounding box center [279, 134] width 26 height 6
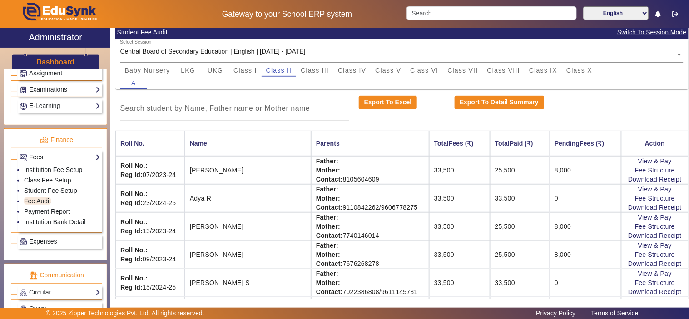
scroll to position [84, 0]
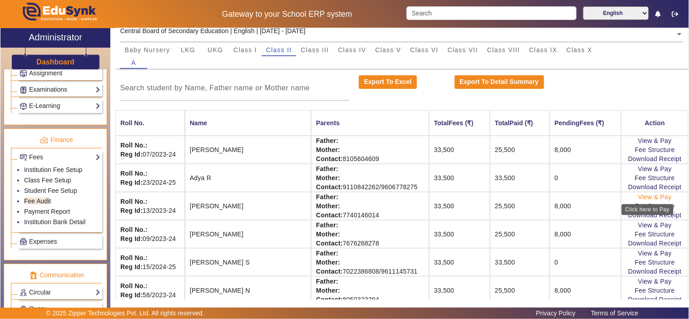
click at [642, 194] on link "View & Pay" at bounding box center [655, 196] width 34 height 7
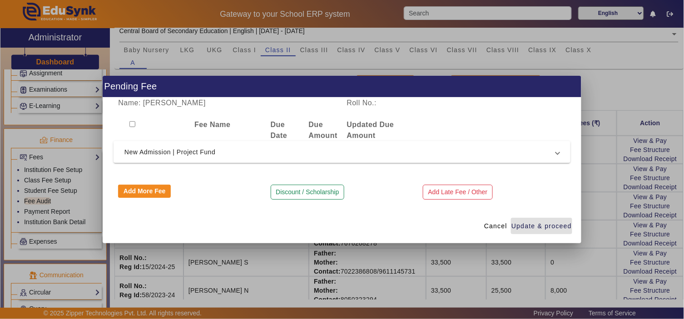
click at [188, 156] on span "New Admission | Project Fund" at bounding box center [339, 152] width 431 height 11
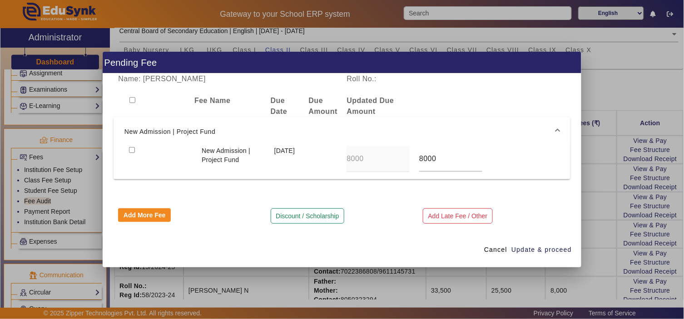
click at [162, 130] on span "New Admission | Project Fund" at bounding box center [339, 131] width 431 height 11
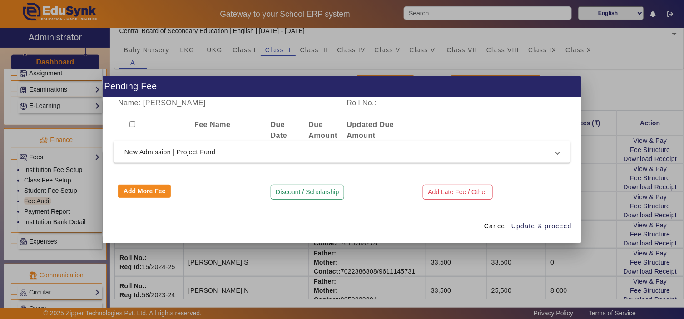
click at [479, 228] on div "Cancel Update & proceed" at bounding box center [342, 226] width 479 height 35
click at [494, 226] on span "Cancel" at bounding box center [495, 227] width 23 height 10
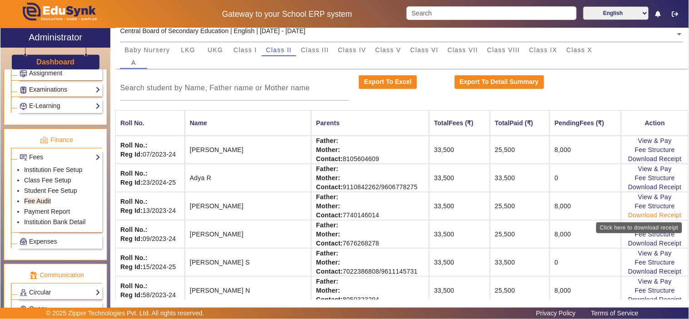
click at [655, 212] on link "Download Receipt" at bounding box center [655, 215] width 54 height 7
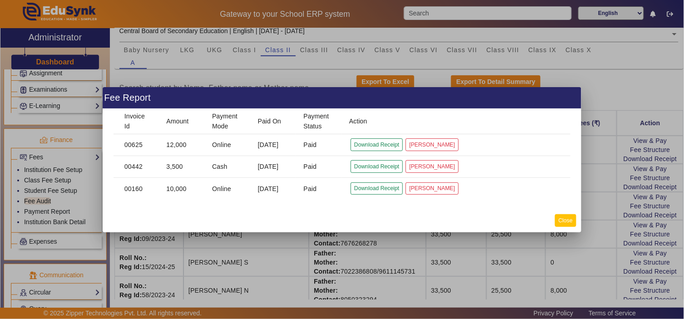
click at [559, 221] on button "Close" at bounding box center [565, 220] width 21 height 12
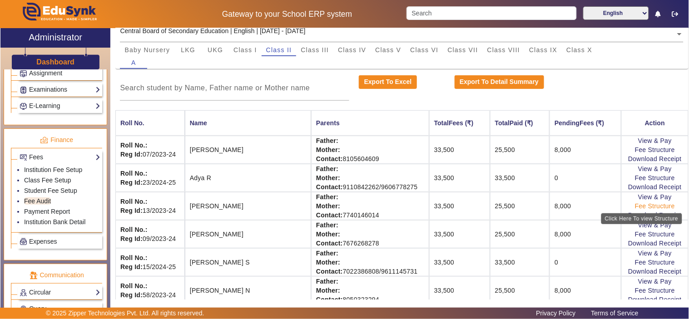
click at [637, 206] on link "Fee Structure" at bounding box center [655, 205] width 40 height 7
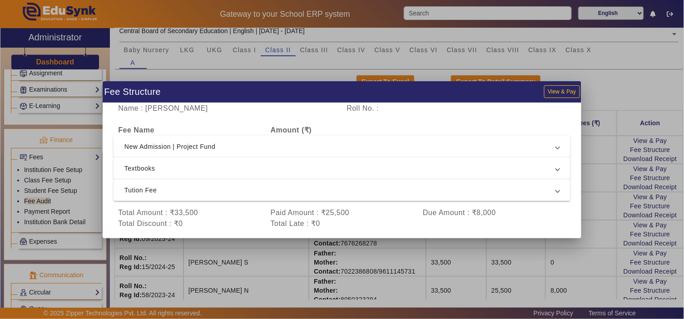
click at [271, 148] on span "New Admission | Project Fund" at bounding box center [339, 146] width 431 height 11
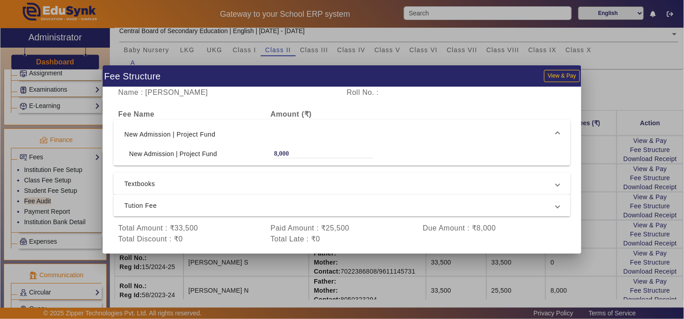
click at [262, 175] on mat-expansion-panel-header "Textbooks" at bounding box center [341, 184] width 457 height 22
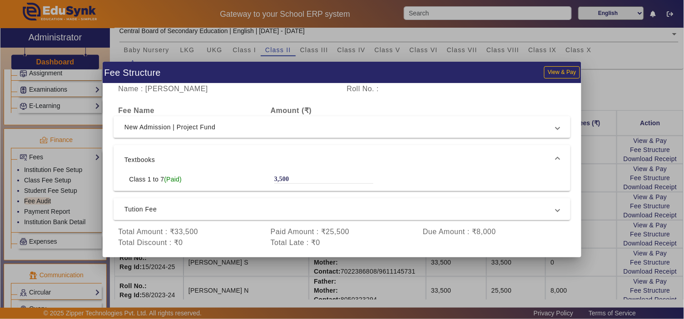
click at [262, 209] on span "Tution Fee" at bounding box center [339, 209] width 431 height 11
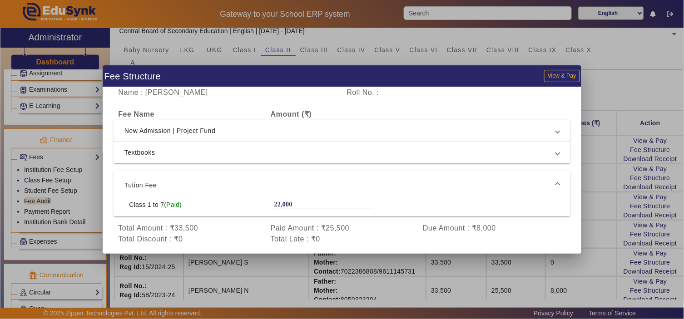
click at [514, 87] on div "Name : [PERSON_NAME] Roll No. :" at bounding box center [341, 92] width 457 height 11
click at [632, 79] on div at bounding box center [342, 159] width 684 height 319
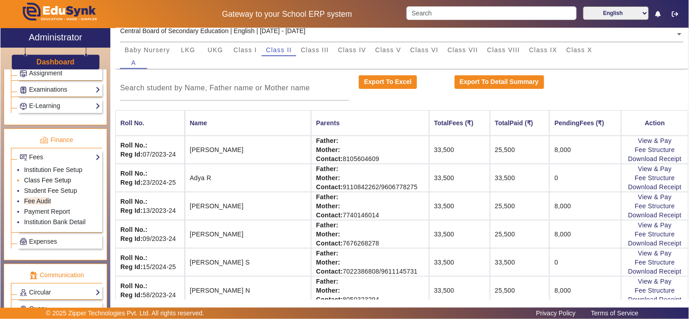
click at [50, 182] on link "Class Fee Setup" at bounding box center [47, 180] width 47 height 7
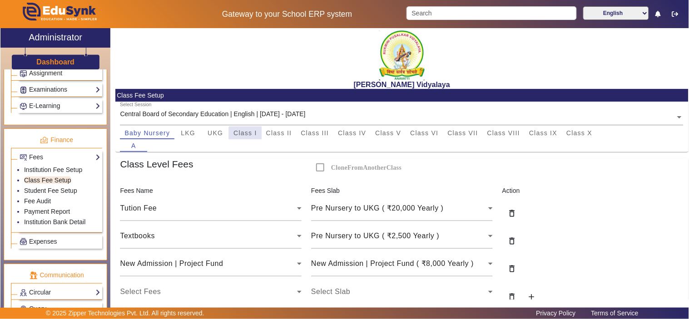
click at [247, 135] on span "Class I" at bounding box center [245, 133] width 24 height 6
click at [287, 130] on span "Class II" at bounding box center [279, 133] width 26 height 6
click at [53, 191] on link "Student Fee Setup" at bounding box center [50, 190] width 53 height 7
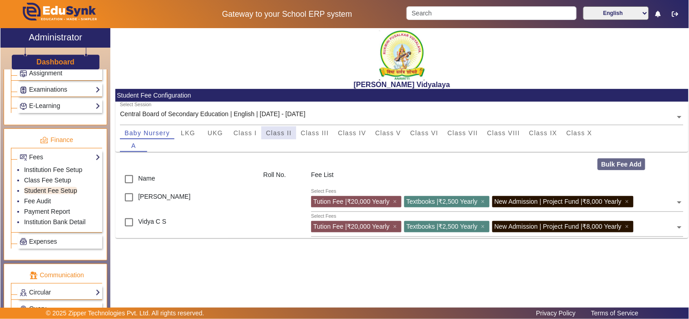
click at [271, 133] on span "Class II" at bounding box center [279, 133] width 26 height 6
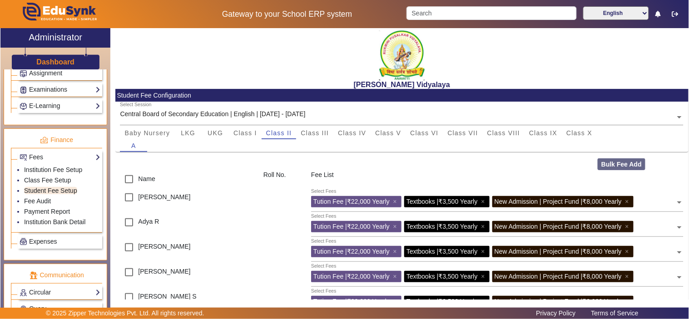
click at [305, 112] on div "Central Board of Secondary Education | English | [DATE] - [DATE]" at bounding box center [212, 114] width 185 height 10
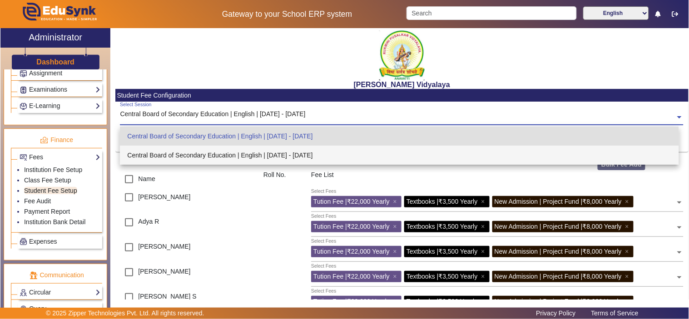
click at [287, 156] on div "Central Board of Secondary Education | English | [DATE] - [DATE]" at bounding box center [399, 155] width 559 height 19
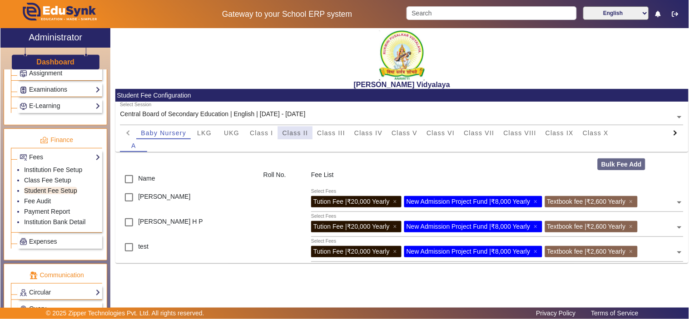
click at [298, 127] on span "Class II" at bounding box center [295, 133] width 26 height 13
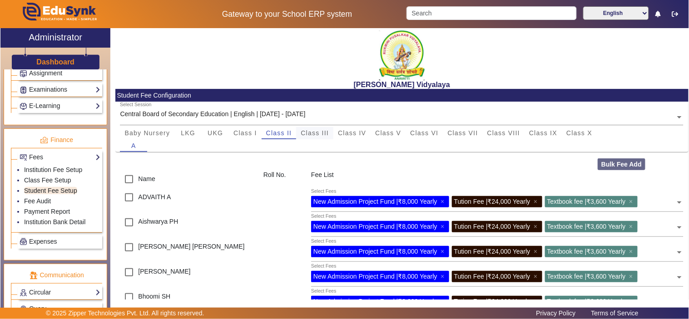
click at [325, 131] on span "Class III" at bounding box center [315, 133] width 28 height 6
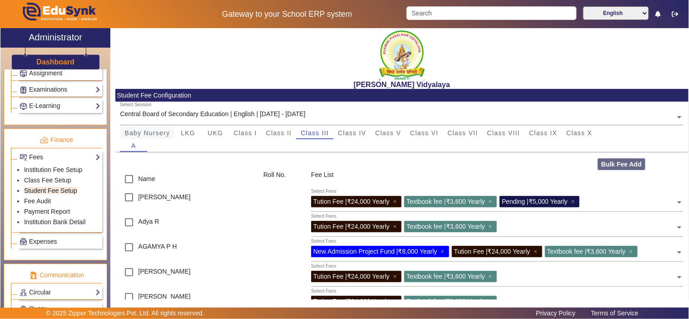
click at [155, 134] on span "Baby Nursery" at bounding box center [146, 133] width 45 height 6
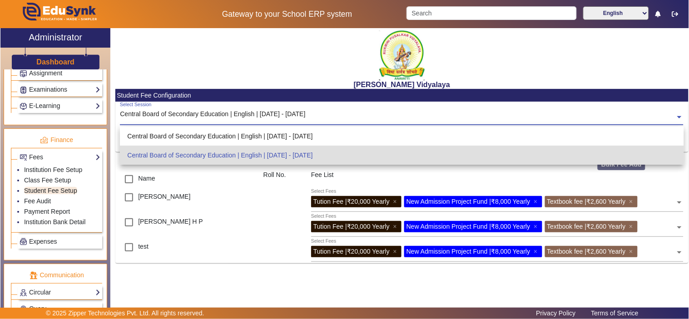
click at [266, 110] on div "Central Board of Secondary Education | English | [DATE] - [DATE]" at bounding box center [212, 114] width 185 height 10
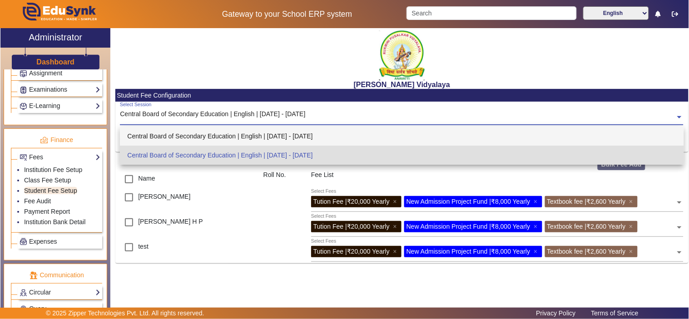
click at [262, 138] on div "Central Board of Secondary Education | English | [DATE] - [DATE]" at bounding box center [402, 136] width 564 height 19
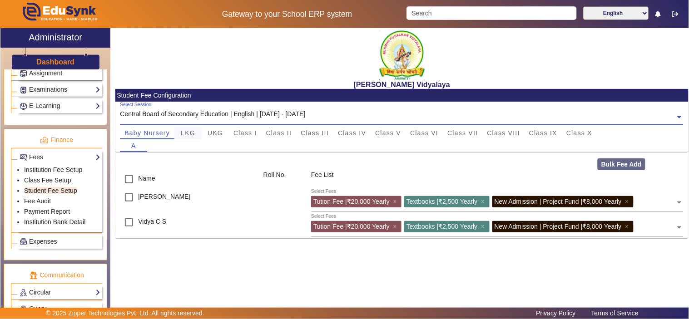
click at [189, 128] on span "LKG" at bounding box center [188, 133] width 15 height 13
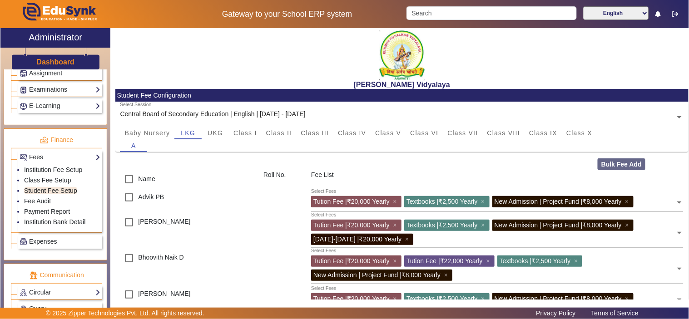
click at [312, 113] on input "text" at bounding box center [401, 118] width 563 height 10
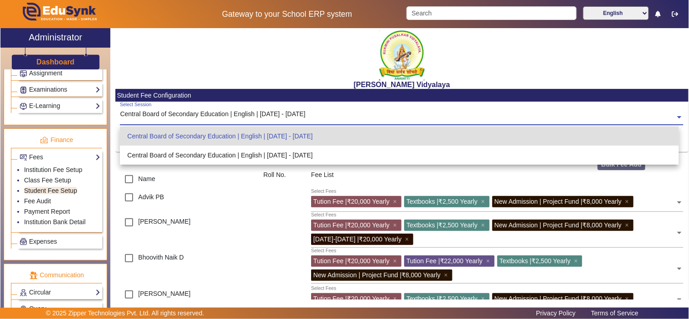
click at [312, 113] on input "text" at bounding box center [401, 118] width 563 height 10
